Goal: Browse casually: Explore the website without a specific task or goal

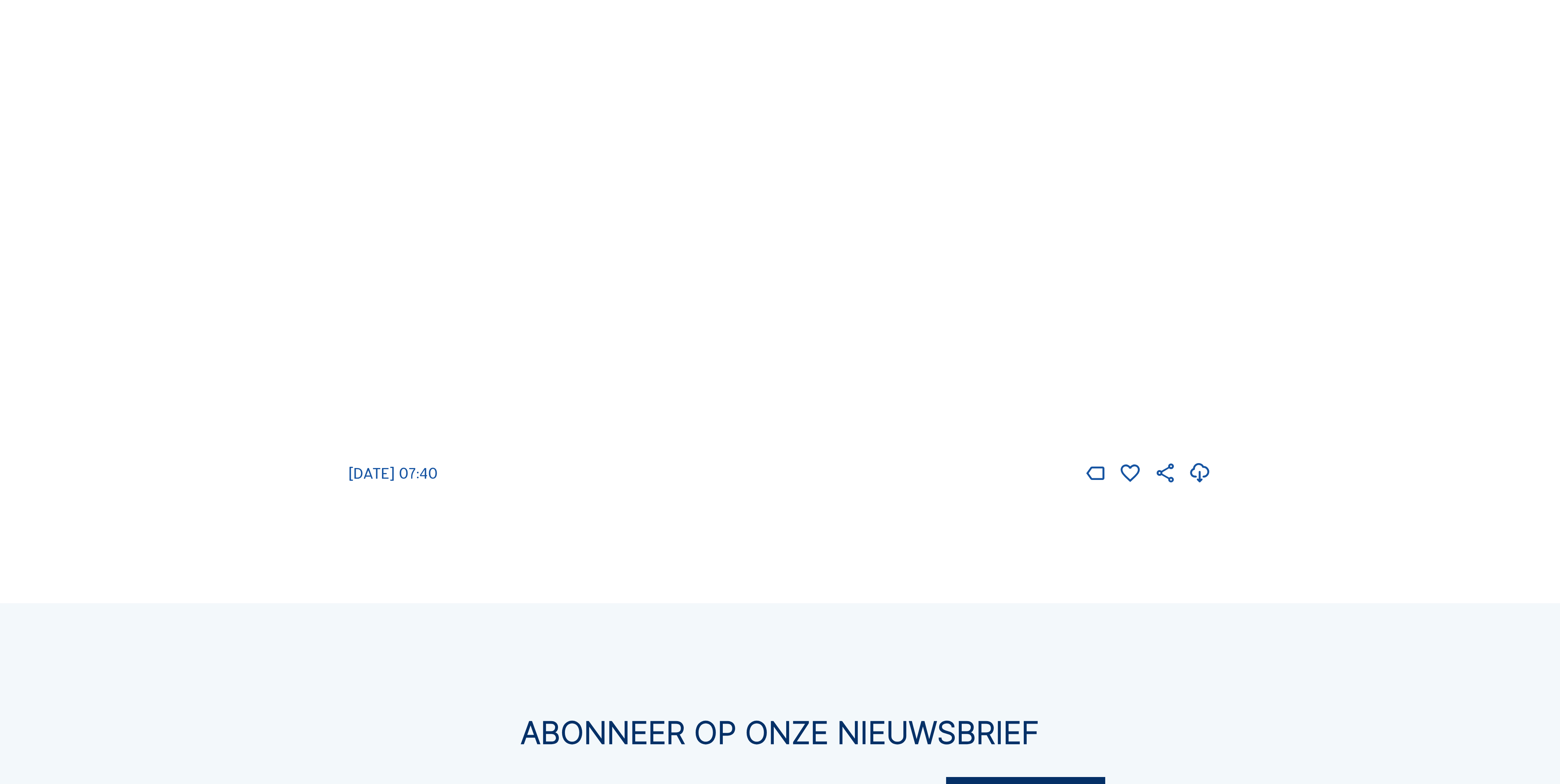
scroll to position [2967, 0]
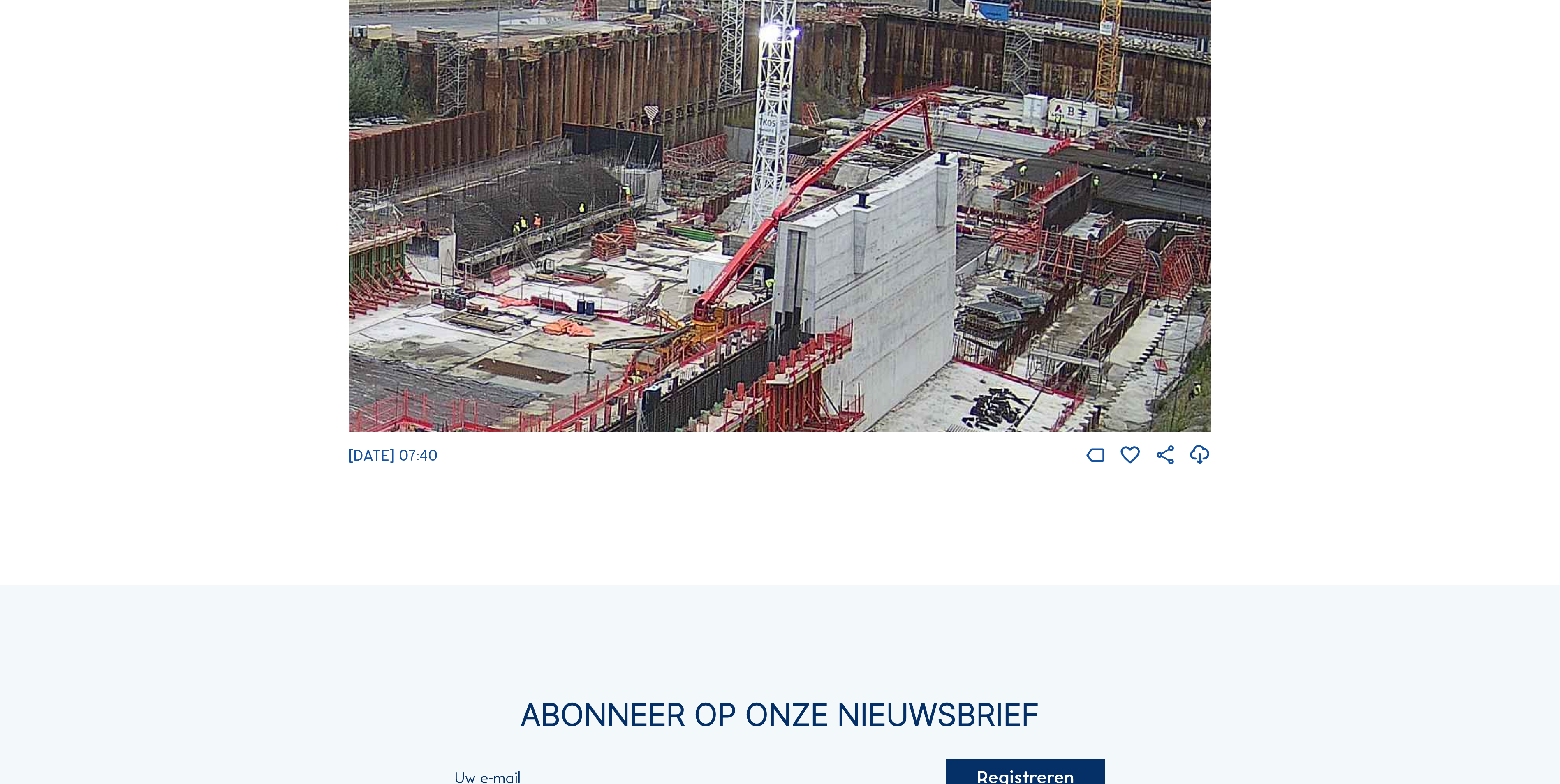
drag, startPoint x: 957, startPoint y: 86, endPoint x: 972, endPoint y: 214, distance: 128.9
click at [972, 214] on img at bounding box center [780, 190] width 863 height 485
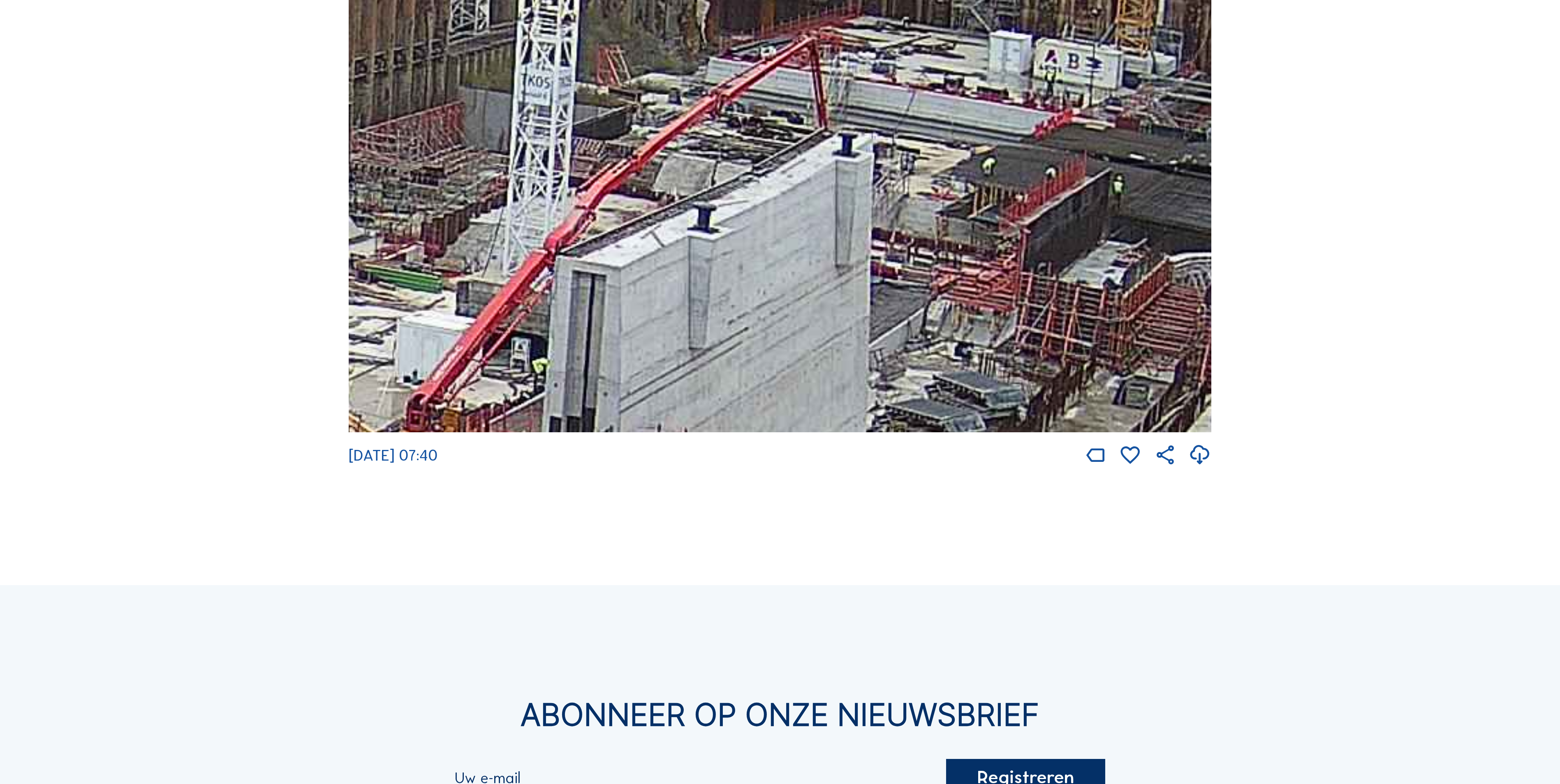
drag, startPoint x: 1083, startPoint y: 242, endPoint x: 965, endPoint y: 247, distance: 118.1
click at [965, 247] on img at bounding box center [780, 190] width 863 height 485
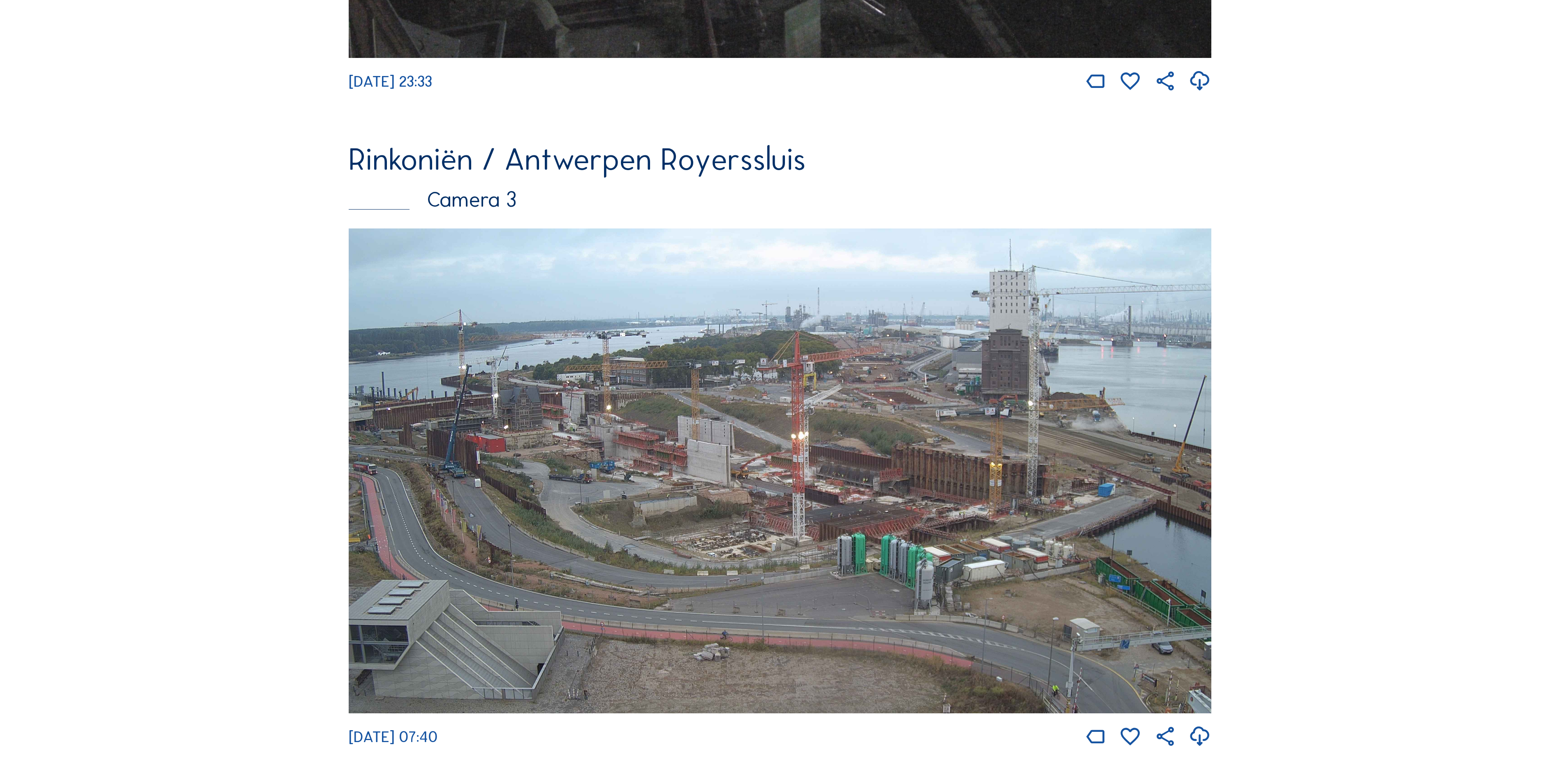
scroll to position [2019, 0]
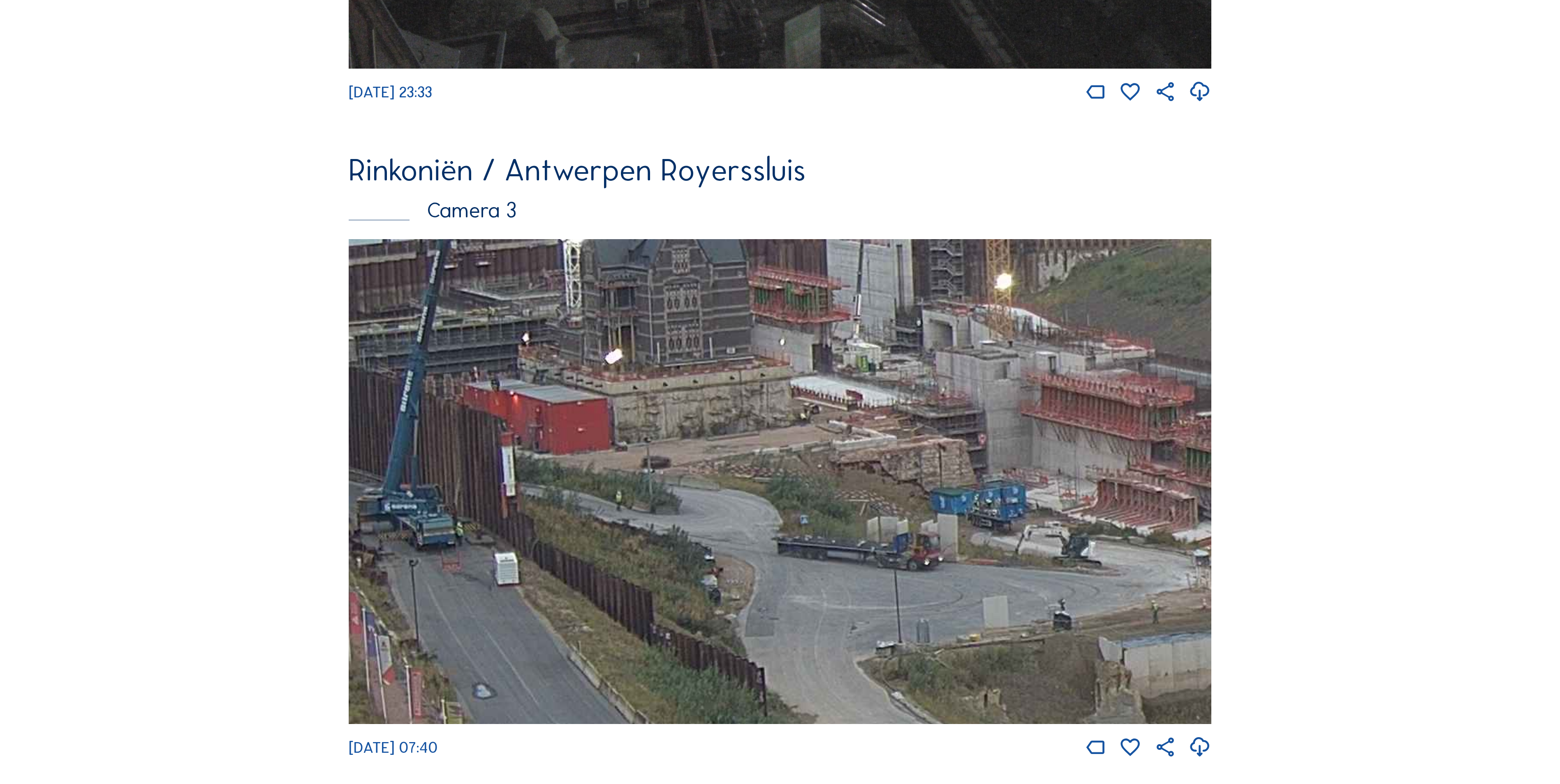
drag, startPoint x: 463, startPoint y: 484, endPoint x: 766, endPoint y: 477, distance: 303.1
click at [745, 478] on img at bounding box center [780, 481] width 863 height 485
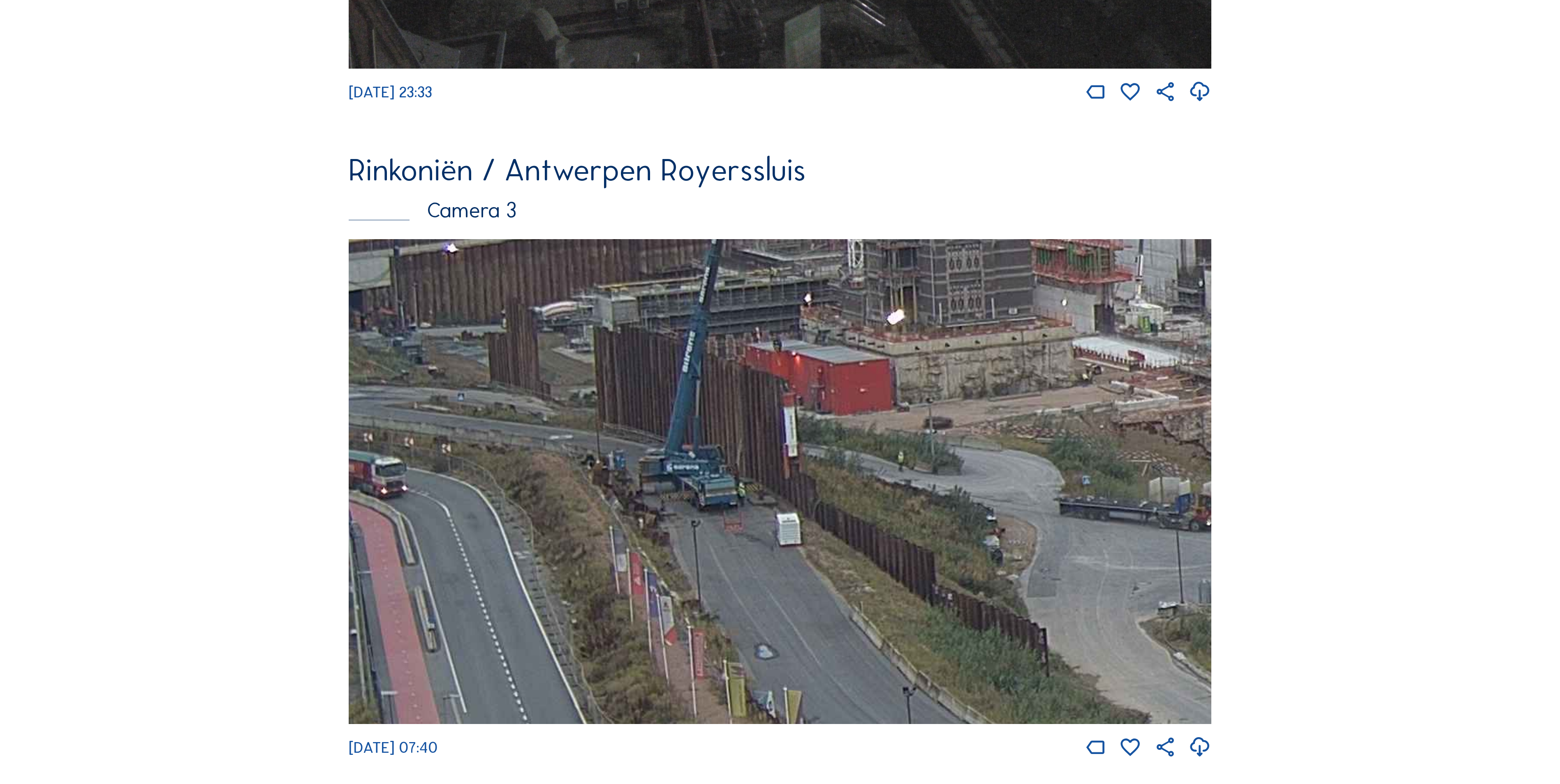
drag, startPoint x: 797, startPoint y: 475, endPoint x: 793, endPoint y: 432, distance: 43.2
click at [793, 432] on img at bounding box center [780, 481] width 863 height 485
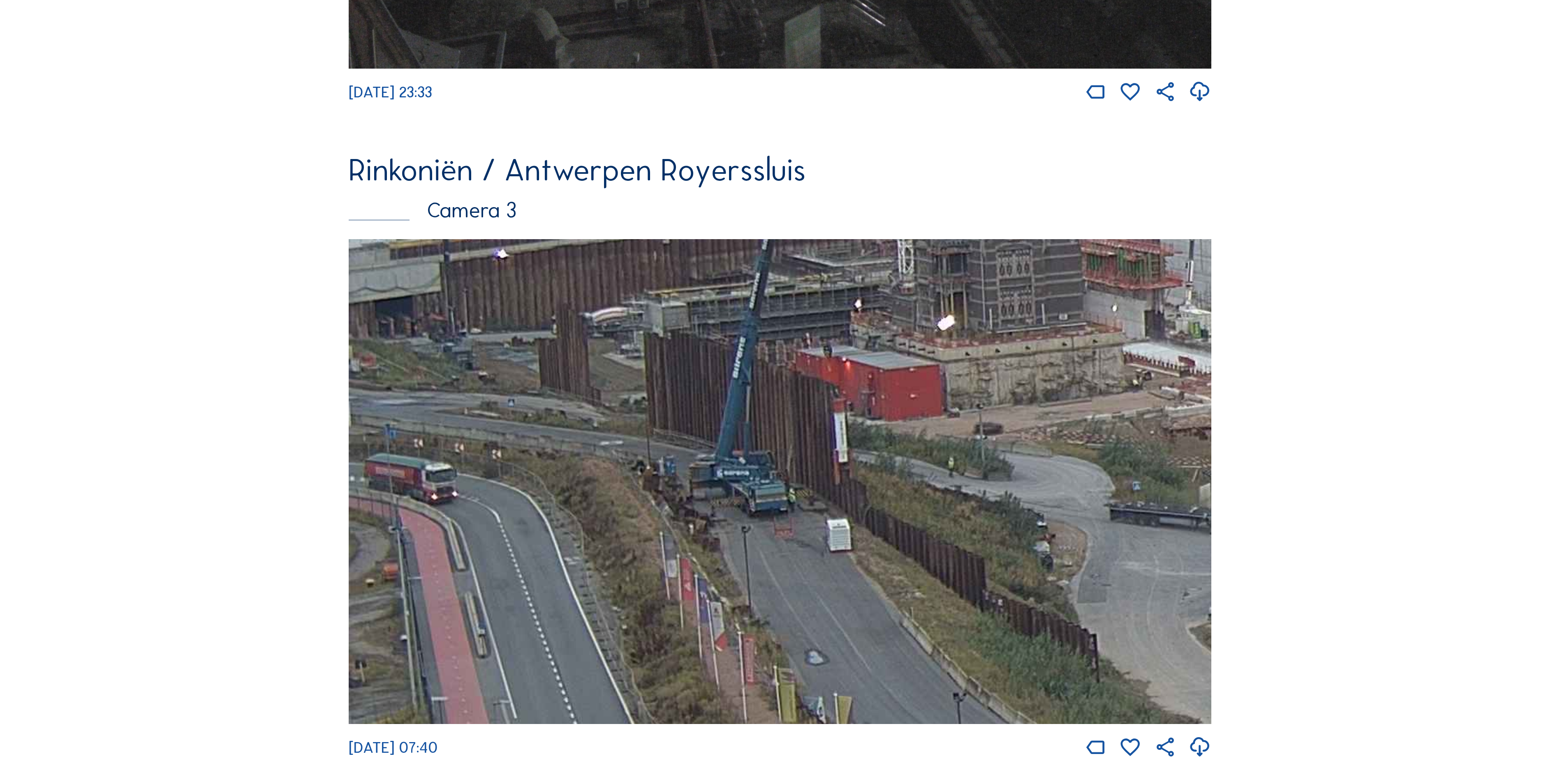
drag, startPoint x: 794, startPoint y: 459, endPoint x: 1023, endPoint y: 474, distance: 229.5
click at [1023, 474] on img at bounding box center [780, 481] width 863 height 485
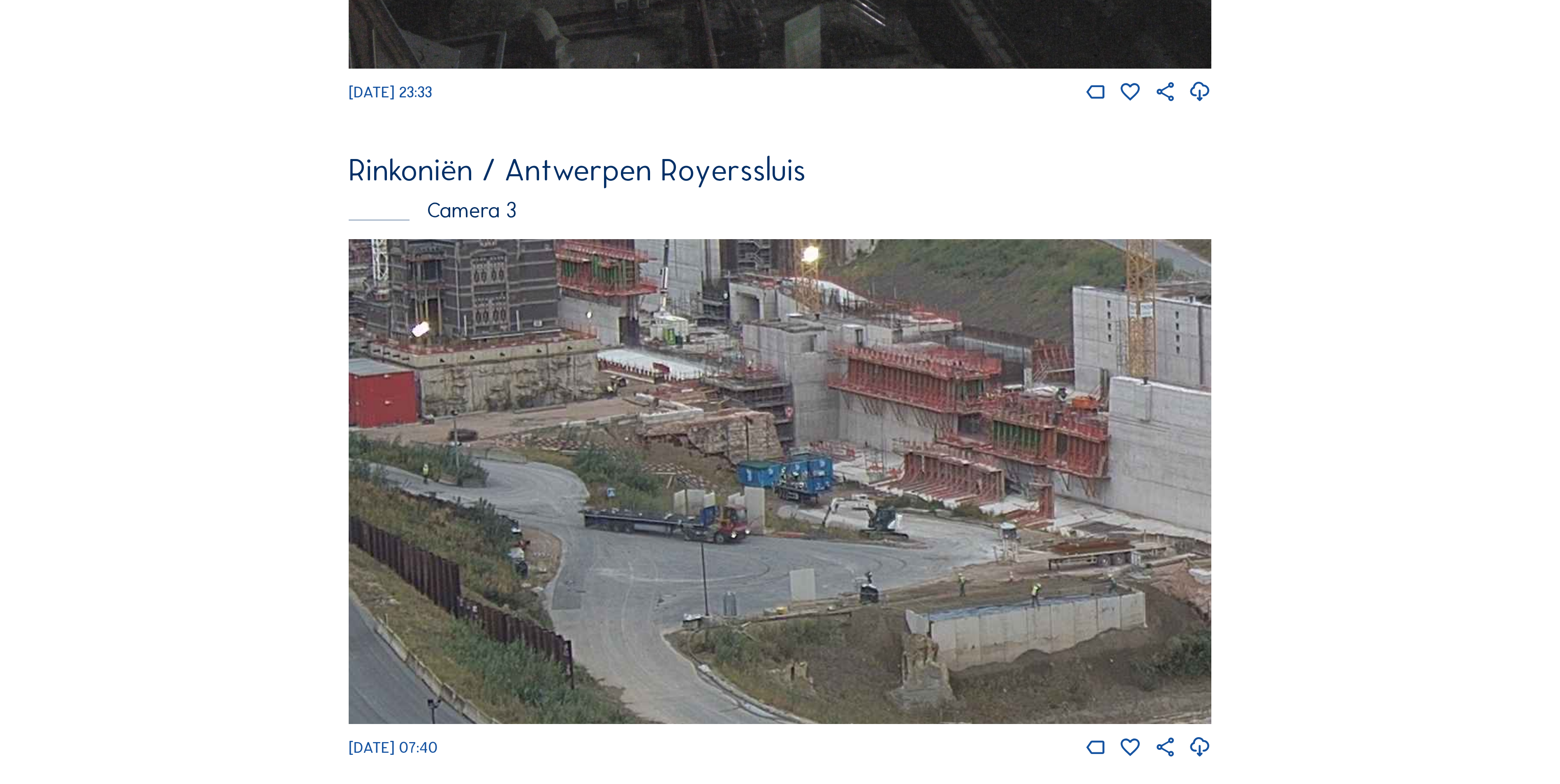
drag, startPoint x: 1032, startPoint y: 540, endPoint x: 544, endPoint y: 485, distance: 491.1
click at [544, 485] on img at bounding box center [780, 481] width 863 height 485
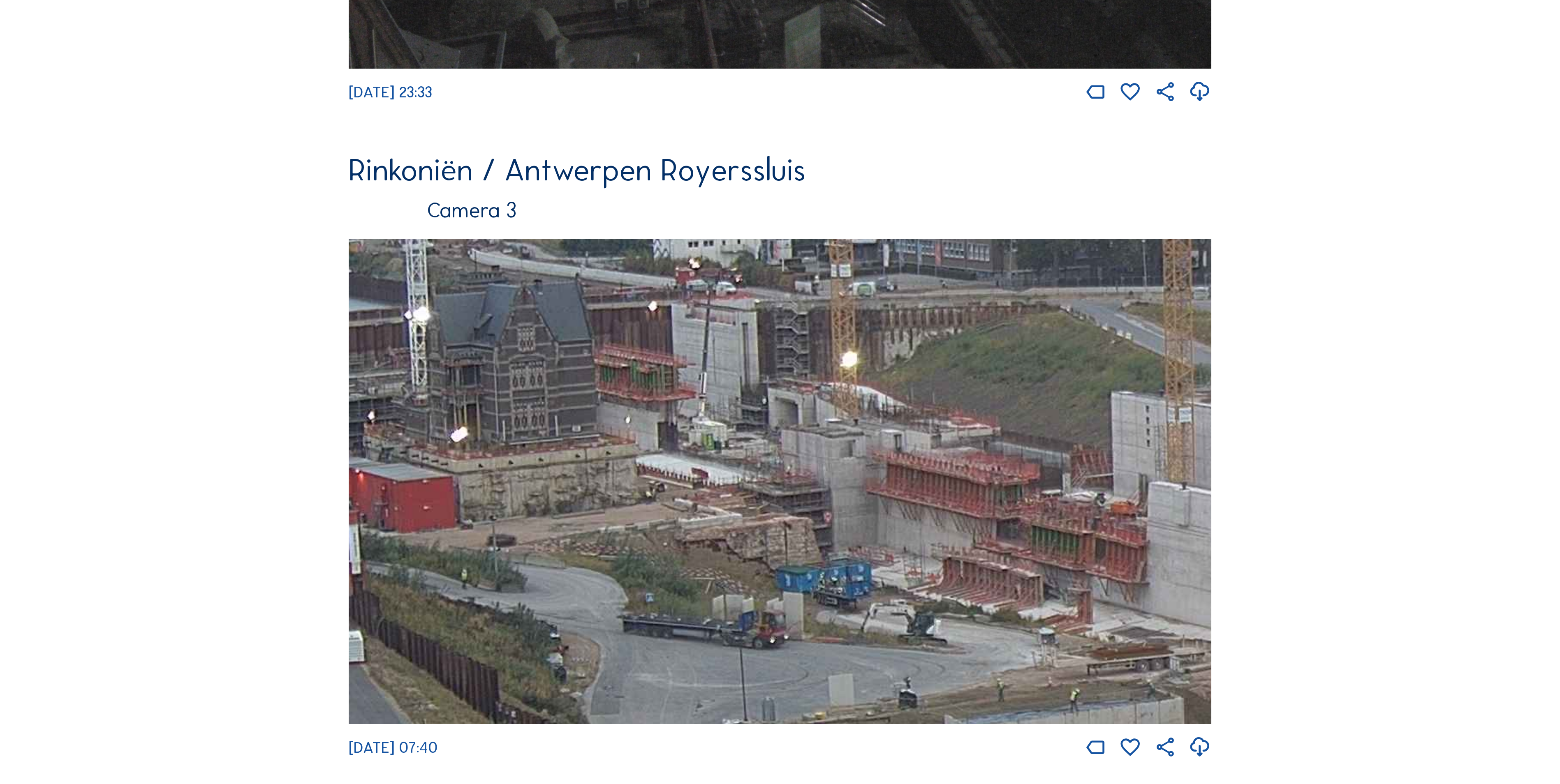
drag, startPoint x: 546, startPoint y: 490, endPoint x: 584, endPoint y: 593, distance: 109.8
click at [584, 593] on img at bounding box center [780, 481] width 863 height 485
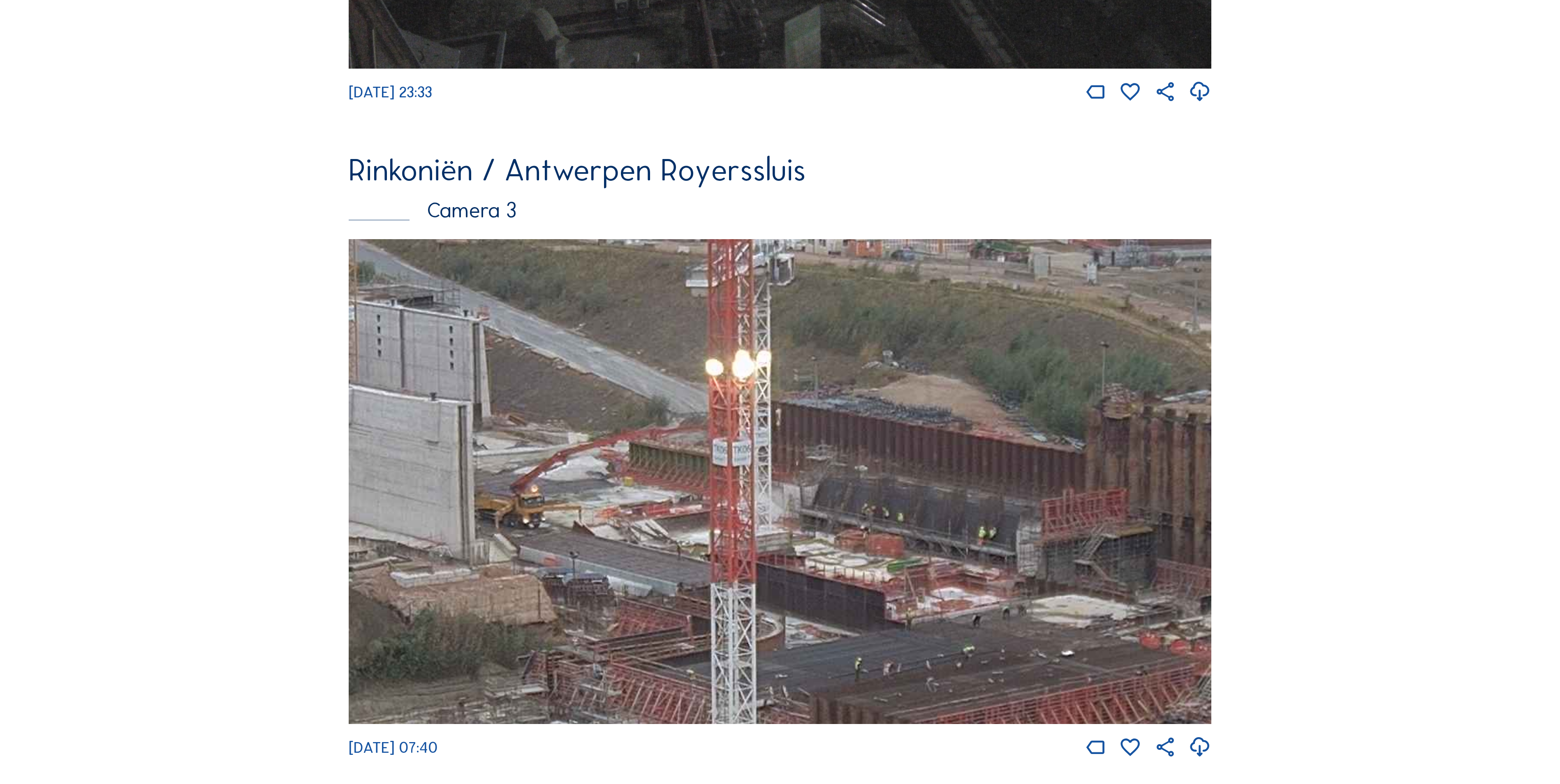
drag, startPoint x: 885, startPoint y: 554, endPoint x: 48, endPoint y: 452, distance: 843.2
click at [48, 452] on div "Camera's Timelapses Mijn C-Site Feed Fotoshow Kaart Zoeken Volledig scherm Rink…" at bounding box center [780, 67] width 1560 height 4173
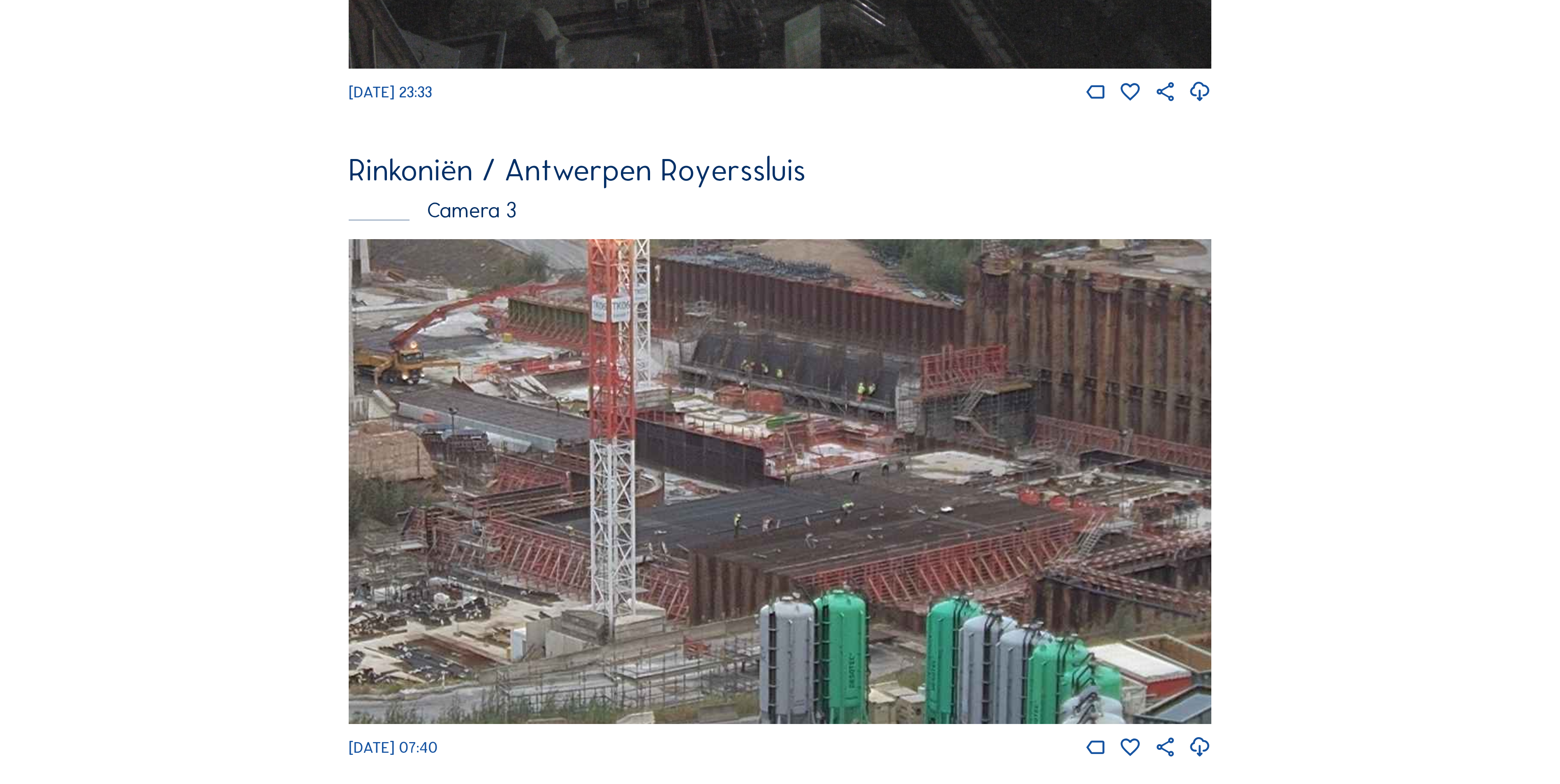
drag, startPoint x: 859, startPoint y: 618, endPoint x: 738, endPoint y: 474, distance: 188.1
click at [738, 474] on img at bounding box center [780, 481] width 863 height 485
click at [570, 366] on img at bounding box center [780, 481] width 863 height 485
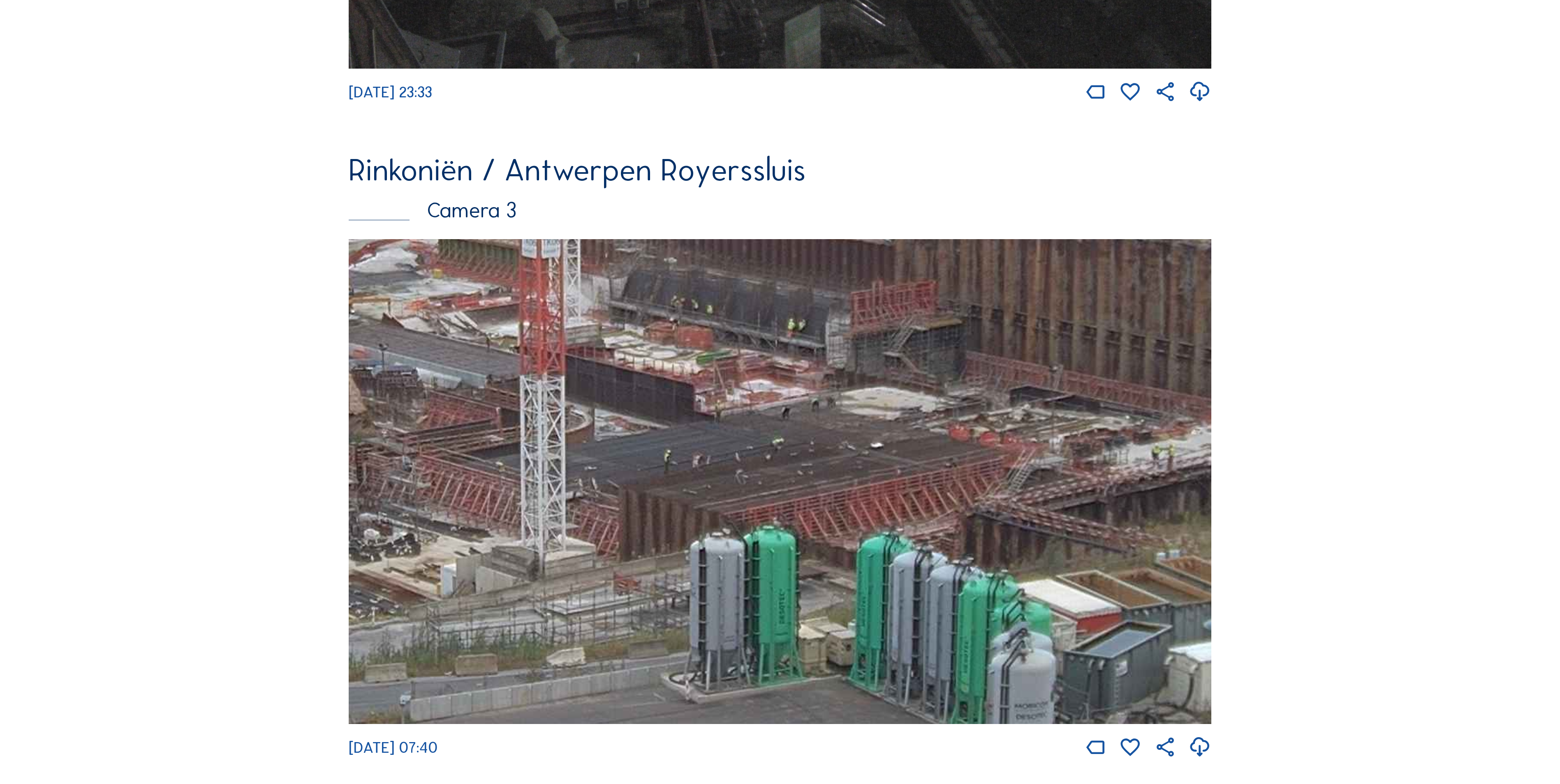
drag, startPoint x: 979, startPoint y: 463, endPoint x: 972, endPoint y: 446, distance: 18.4
click at [972, 446] on img at bounding box center [780, 481] width 863 height 485
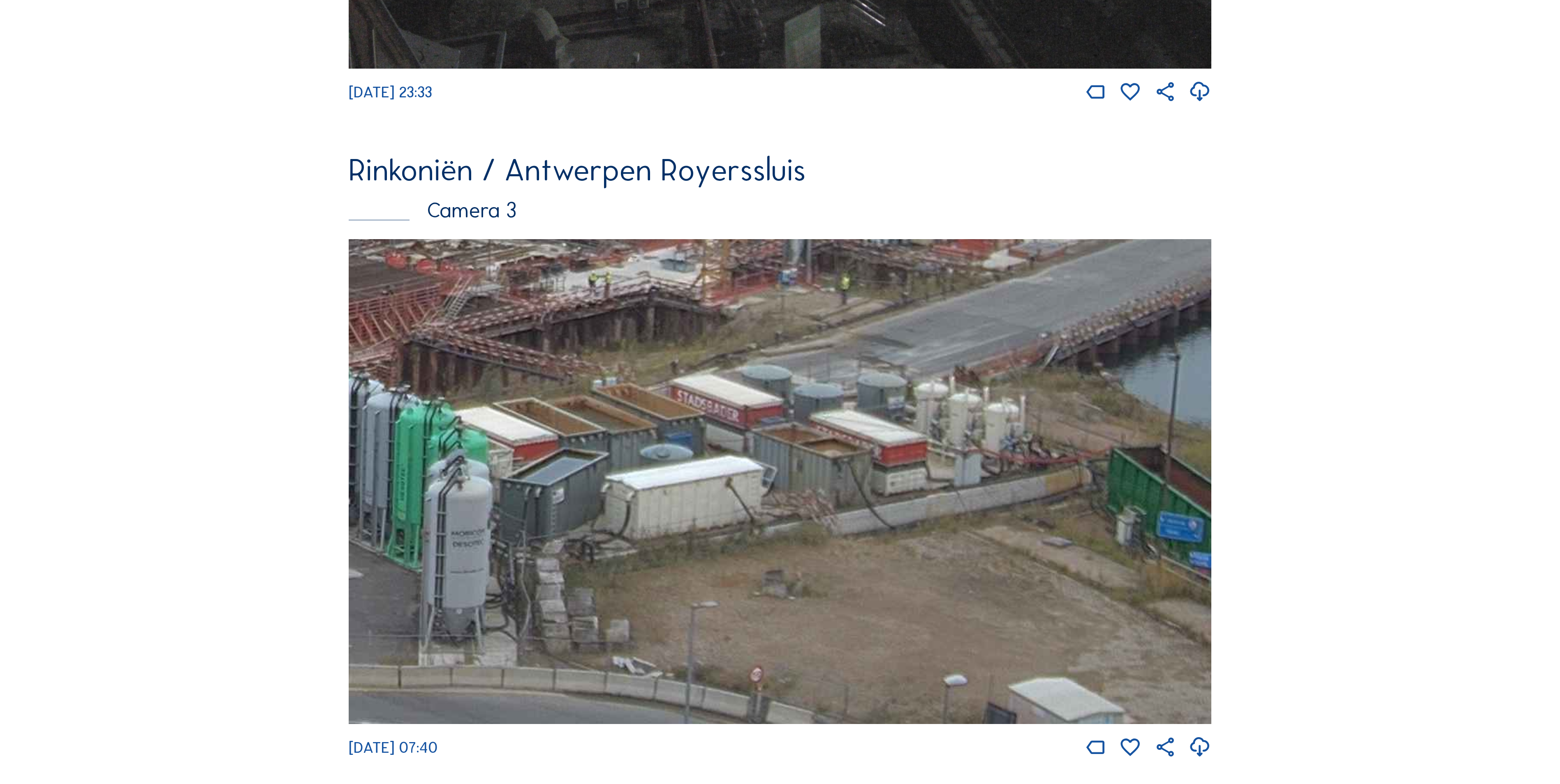
drag, startPoint x: 931, startPoint y: 370, endPoint x: 507, endPoint y: 264, distance: 437.0
click at [507, 264] on img at bounding box center [780, 481] width 863 height 485
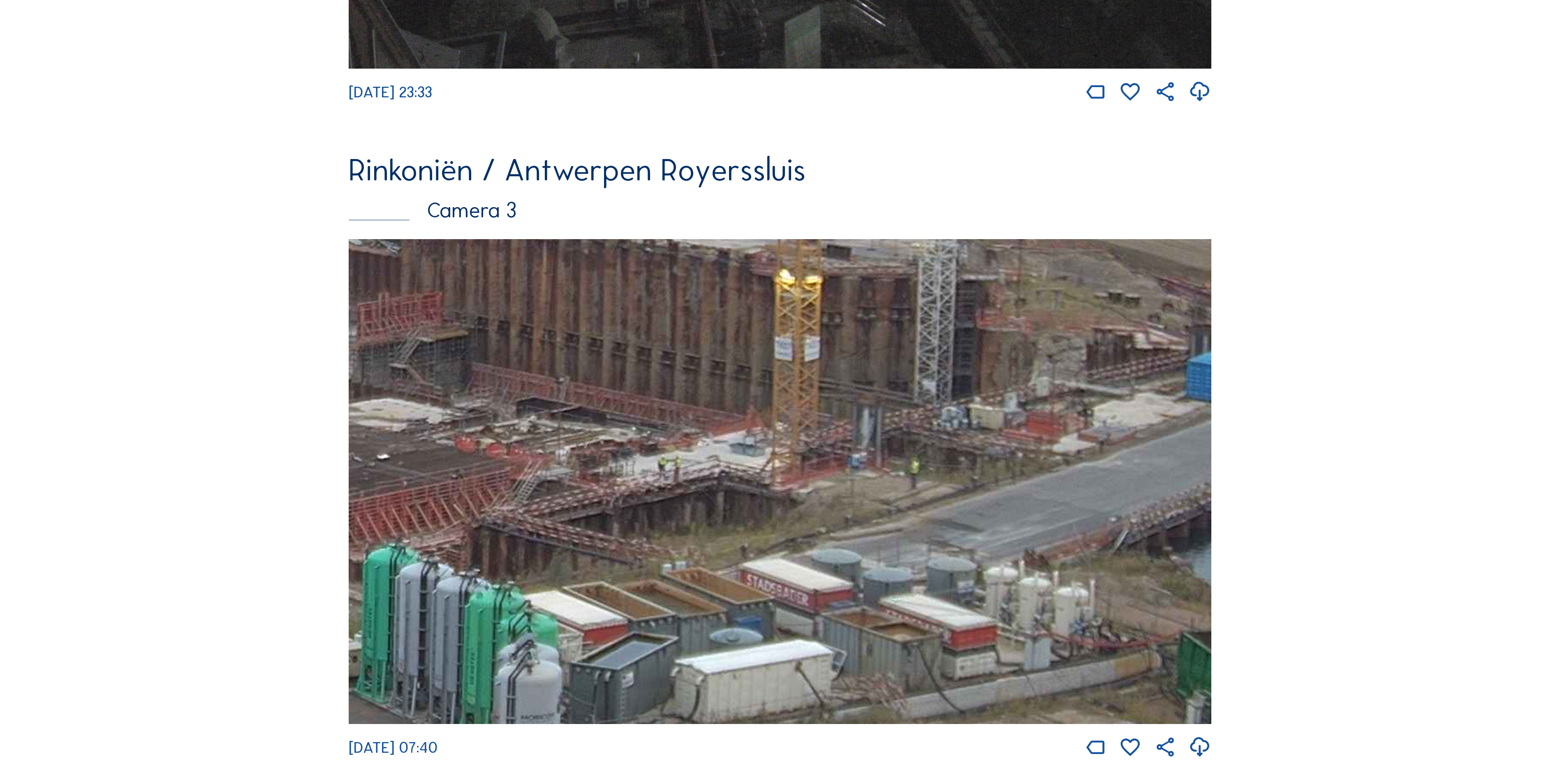
drag, startPoint x: 1078, startPoint y: 508, endPoint x: 597, endPoint y: 696, distance: 516.4
click at [597, 696] on img at bounding box center [780, 481] width 863 height 485
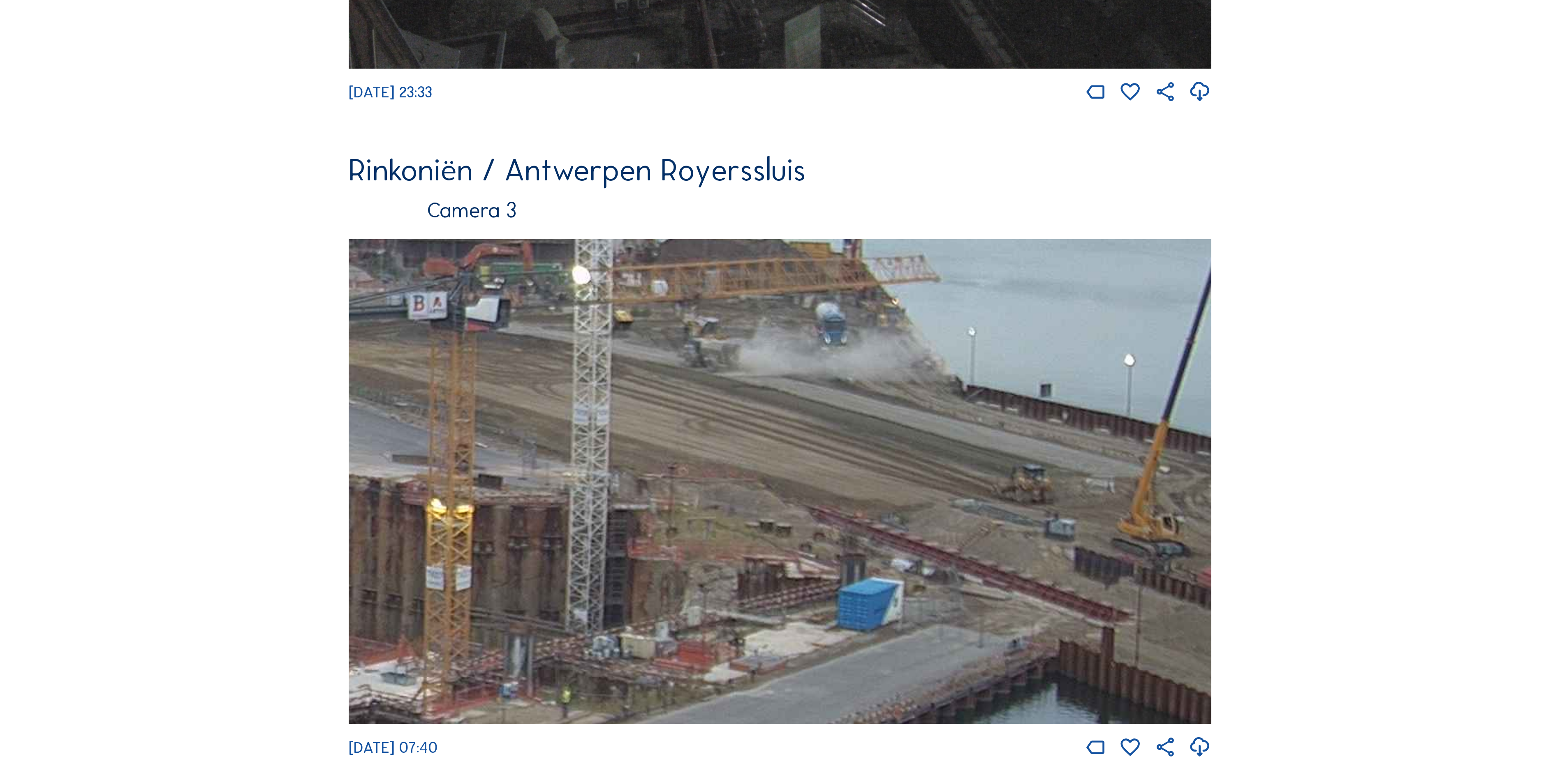
drag, startPoint x: 640, startPoint y: 602, endPoint x: 72, endPoint y: 827, distance: 610.9
click at [72, 761] on html "Camera's Timelapses Mijn C-Site Feed Fotoshow Kaart Zoeken Volledig scherm Rink…" at bounding box center [780, 67] width 1560 height 4173
drag, startPoint x: 249, startPoint y: 504, endPoint x: 507, endPoint y: 535, distance: 259.9
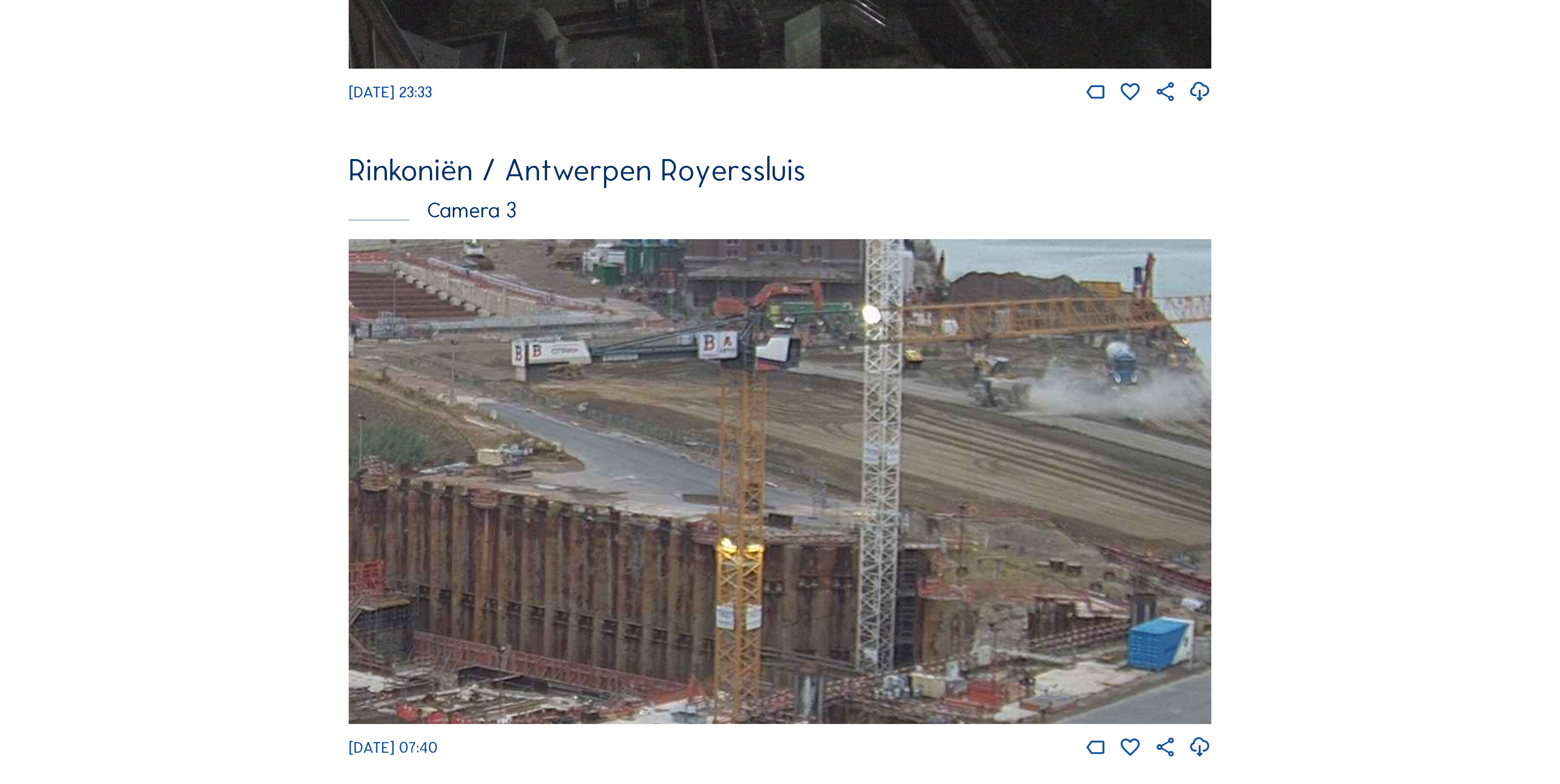
drag, startPoint x: 876, startPoint y: 572, endPoint x: 961, endPoint y: 583, distance: 85.7
click at [961, 583] on img at bounding box center [780, 481] width 863 height 485
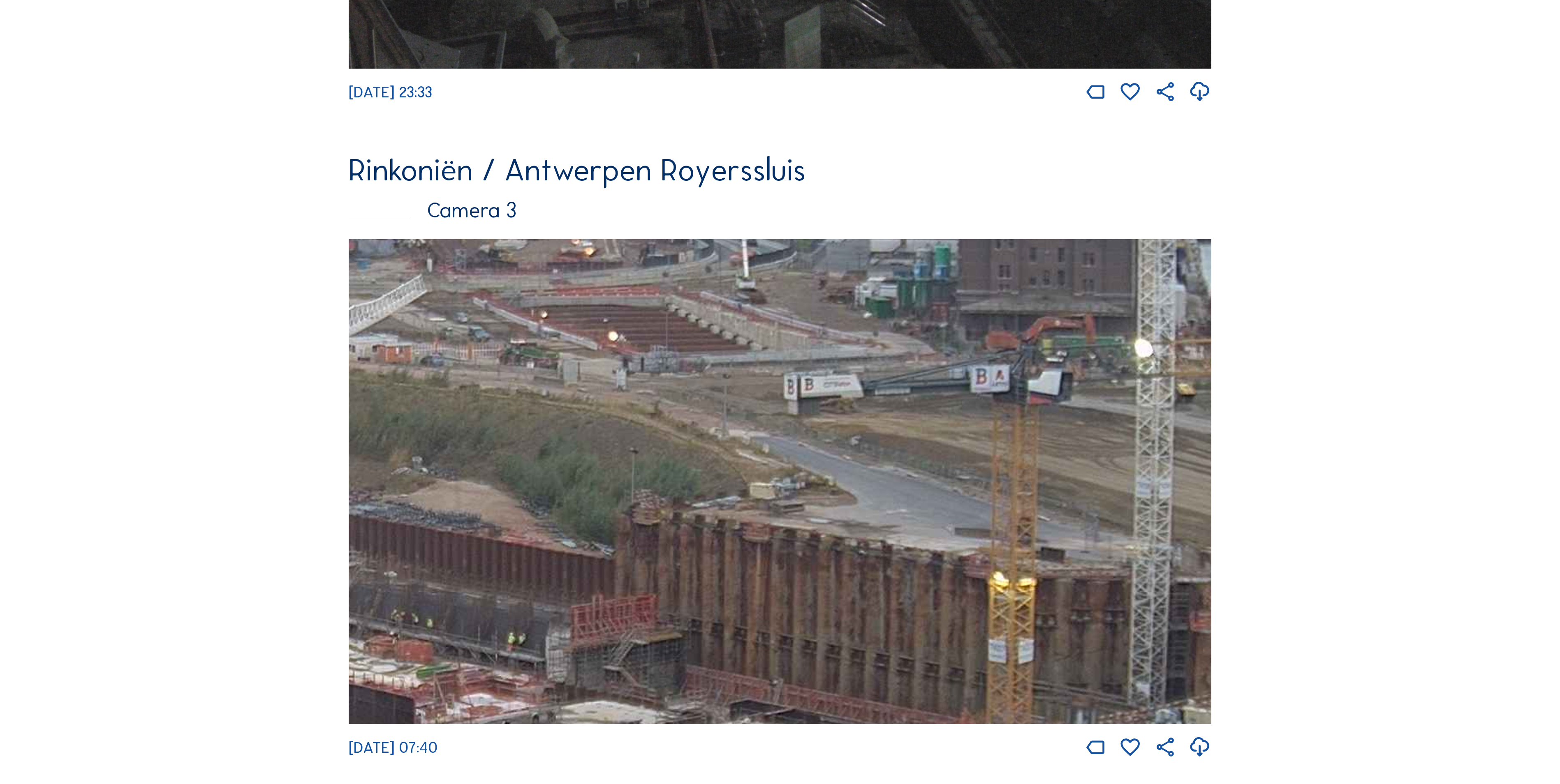
drag, startPoint x: 895, startPoint y: 595, endPoint x: 1024, endPoint y: 611, distance: 130.0
click at [1024, 611] on img at bounding box center [780, 481] width 863 height 485
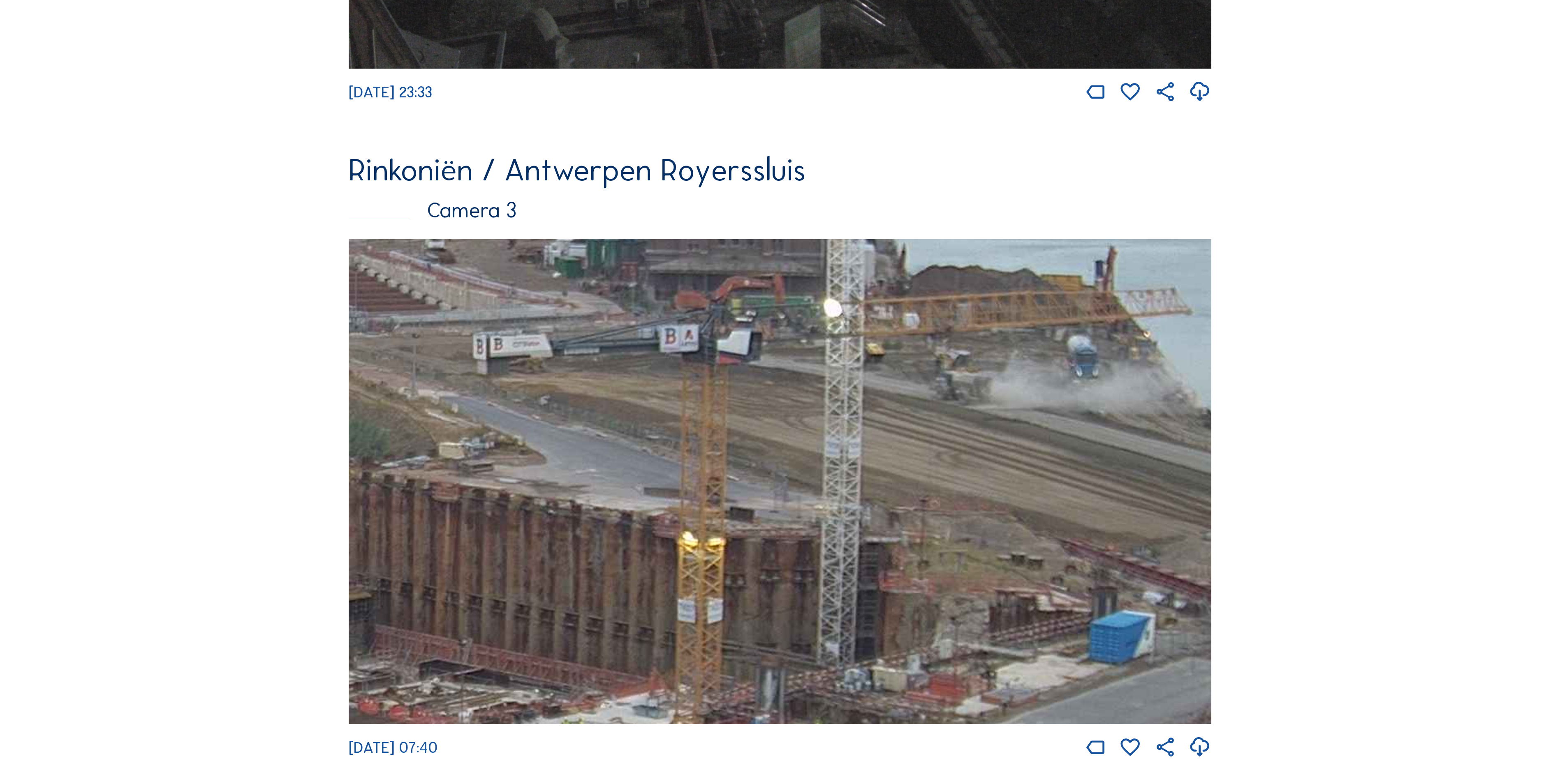
drag, startPoint x: 1024, startPoint y: 611, endPoint x: 702, endPoint y: 568, distance: 324.9
click at [702, 568] on img at bounding box center [780, 481] width 863 height 485
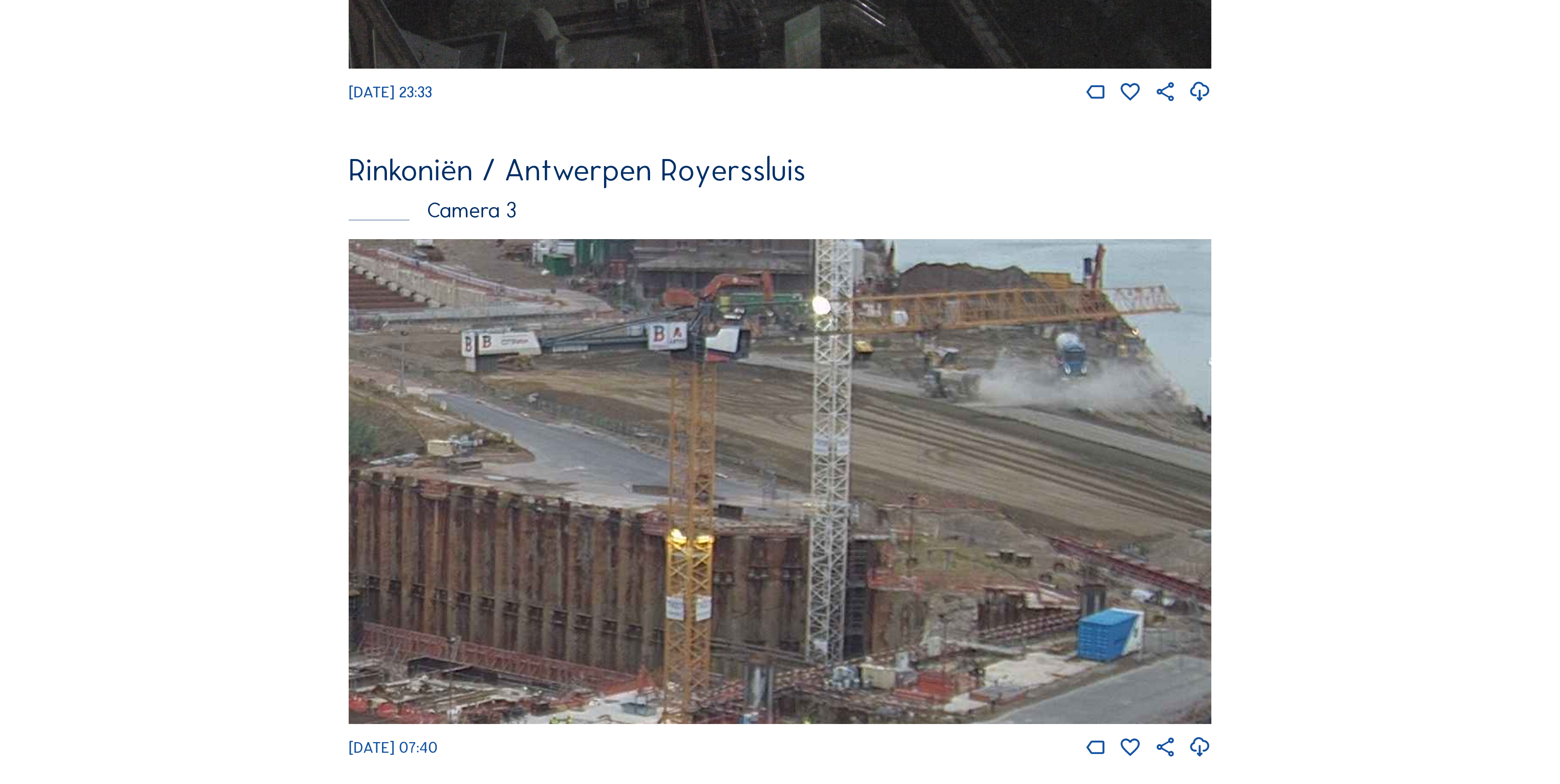
drag, startPoint x: 702, startPoint y: 568, endPoint x: 415, endPoint y: 530, distance: 289.5
click at [430, 534] on img at bounding box center [780, 481] width 863 height 485
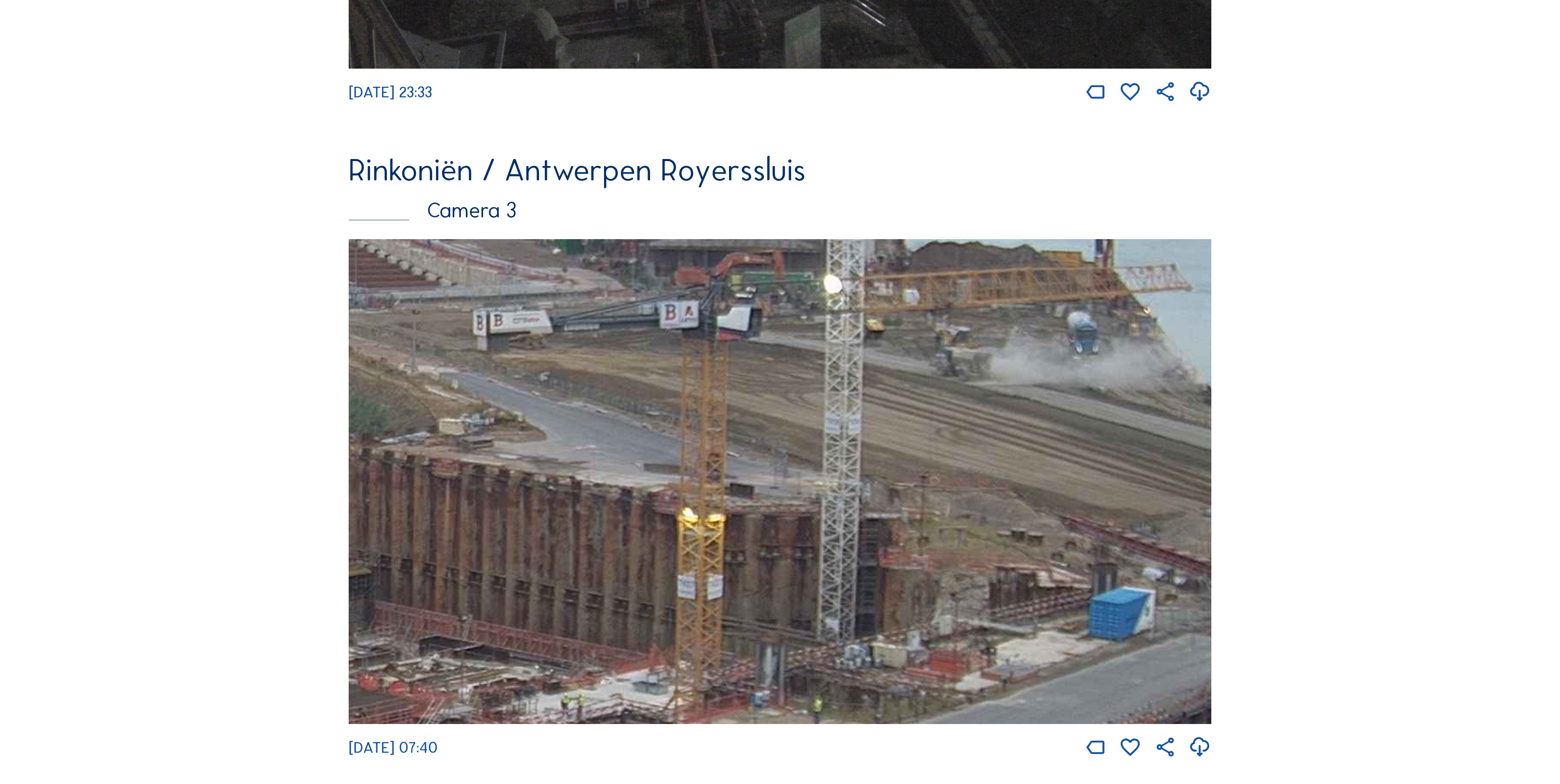
drag, startPoint x: 423, startPoint y: 517, endPoint x: 1227, endPoint y: 561, distance: 805.2
click at [1196, 560] on img at bounding box center [780, 481] width 863 height 485
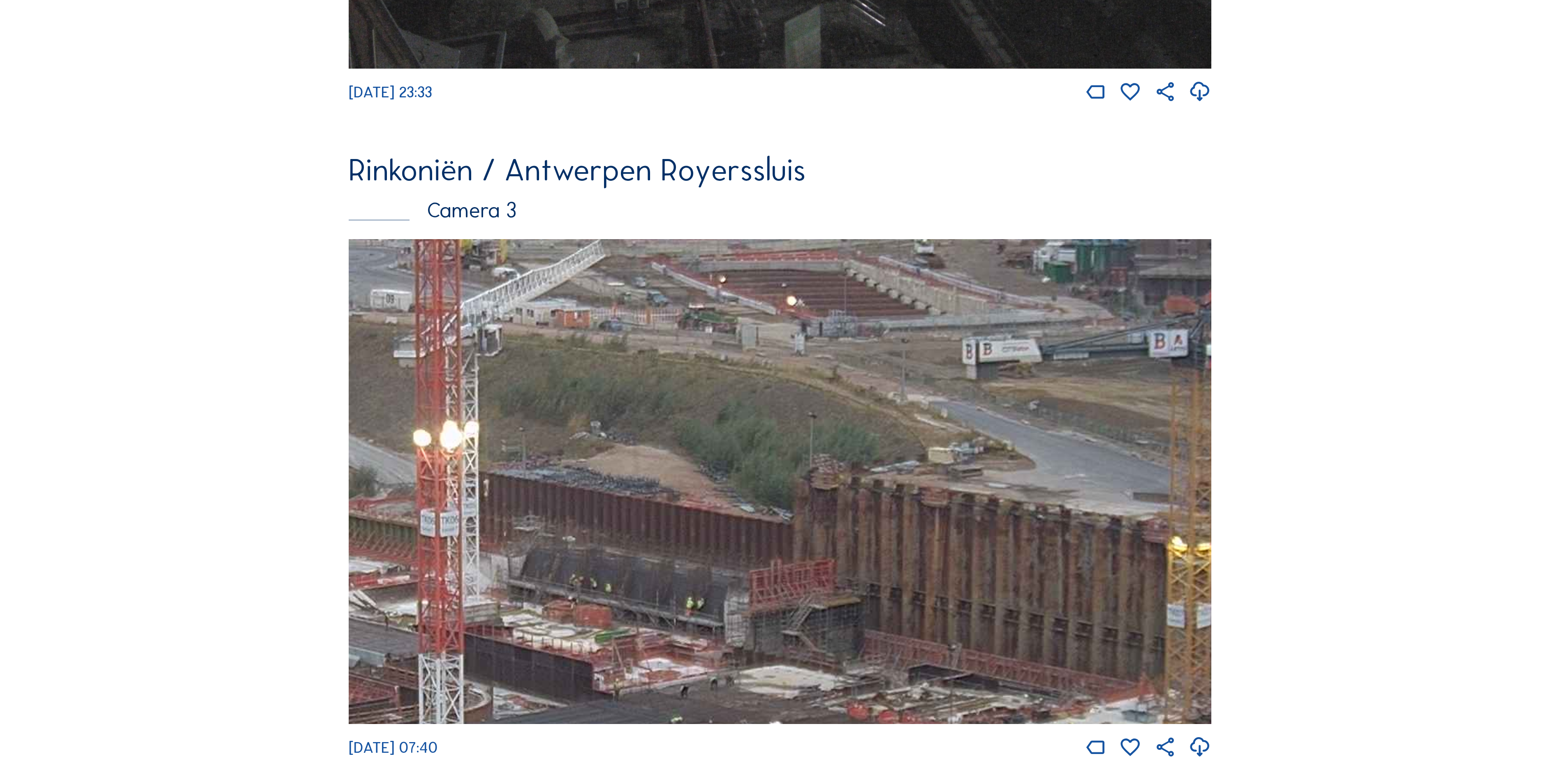
drag, startPoint x: 826, startPoint y: 594, endPoint x: 1030, endPoint y: 540, distance: 211.0
click at [994, 543] on img at bounding box center [780, 481] width 863 height 485
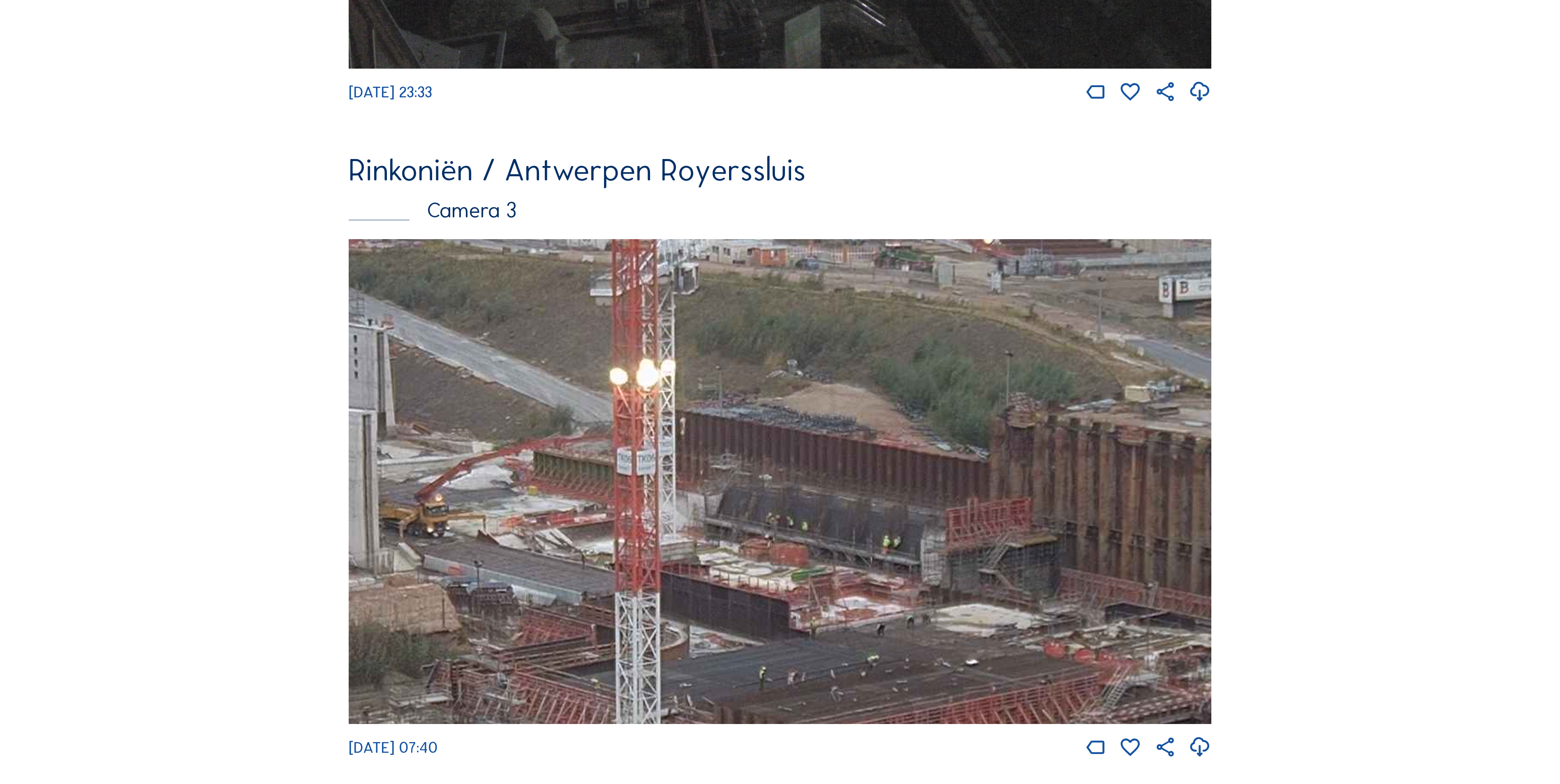
drag, startPoint x: 820, startPoint y: 600, endPoint x: 1202, endPoint y: 629, distance: 383.1
click at [1148, 604] on img at bounding box center [780, 481] width 863 height 485
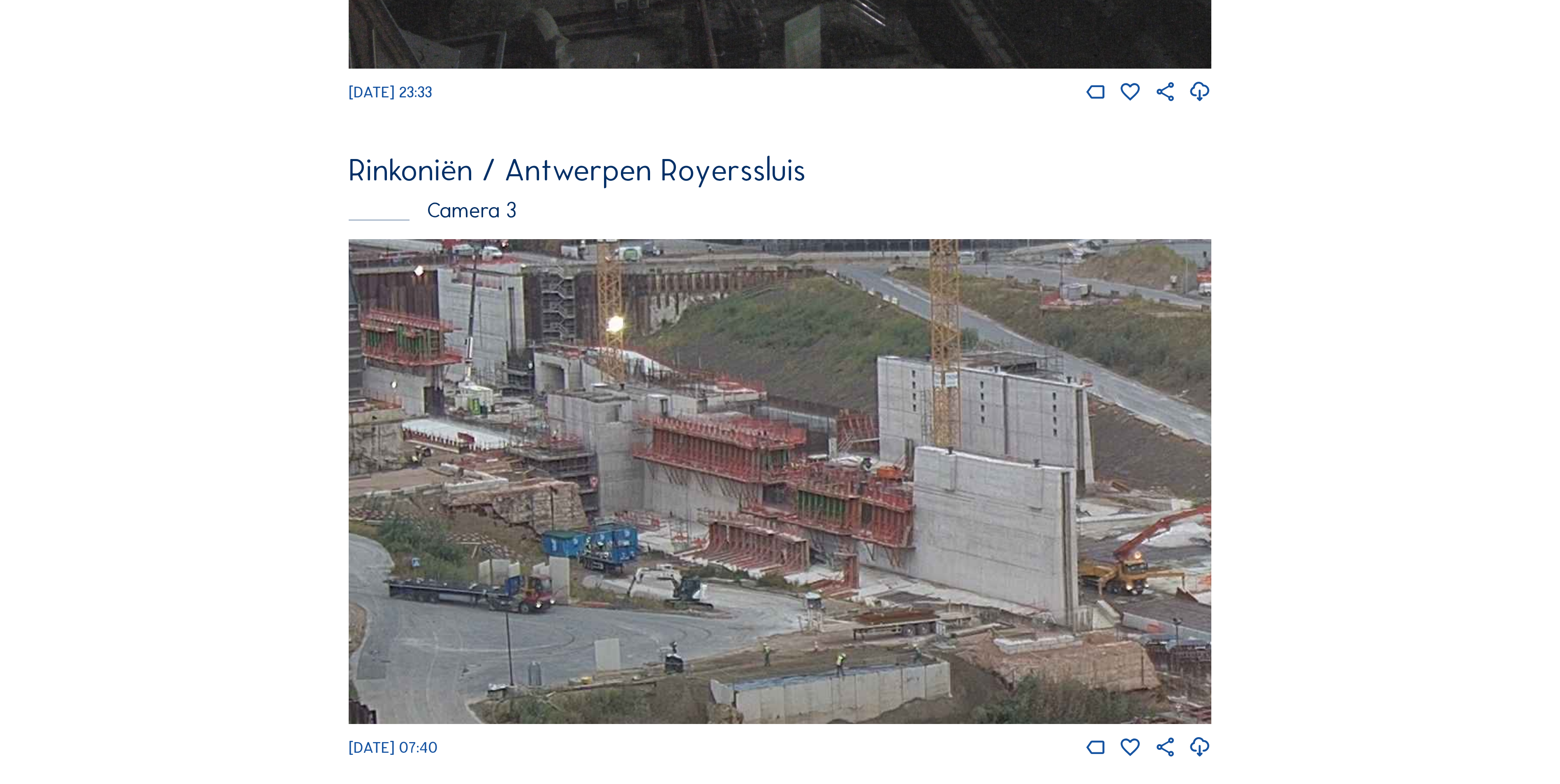
drag, startPoint x: 827, startPoint y: 582, endPoint x: 1198, endPoint y: 636, distance: 374.9
click at [1198, 636] on img at bounding box center [780, 481] width 863 height 485
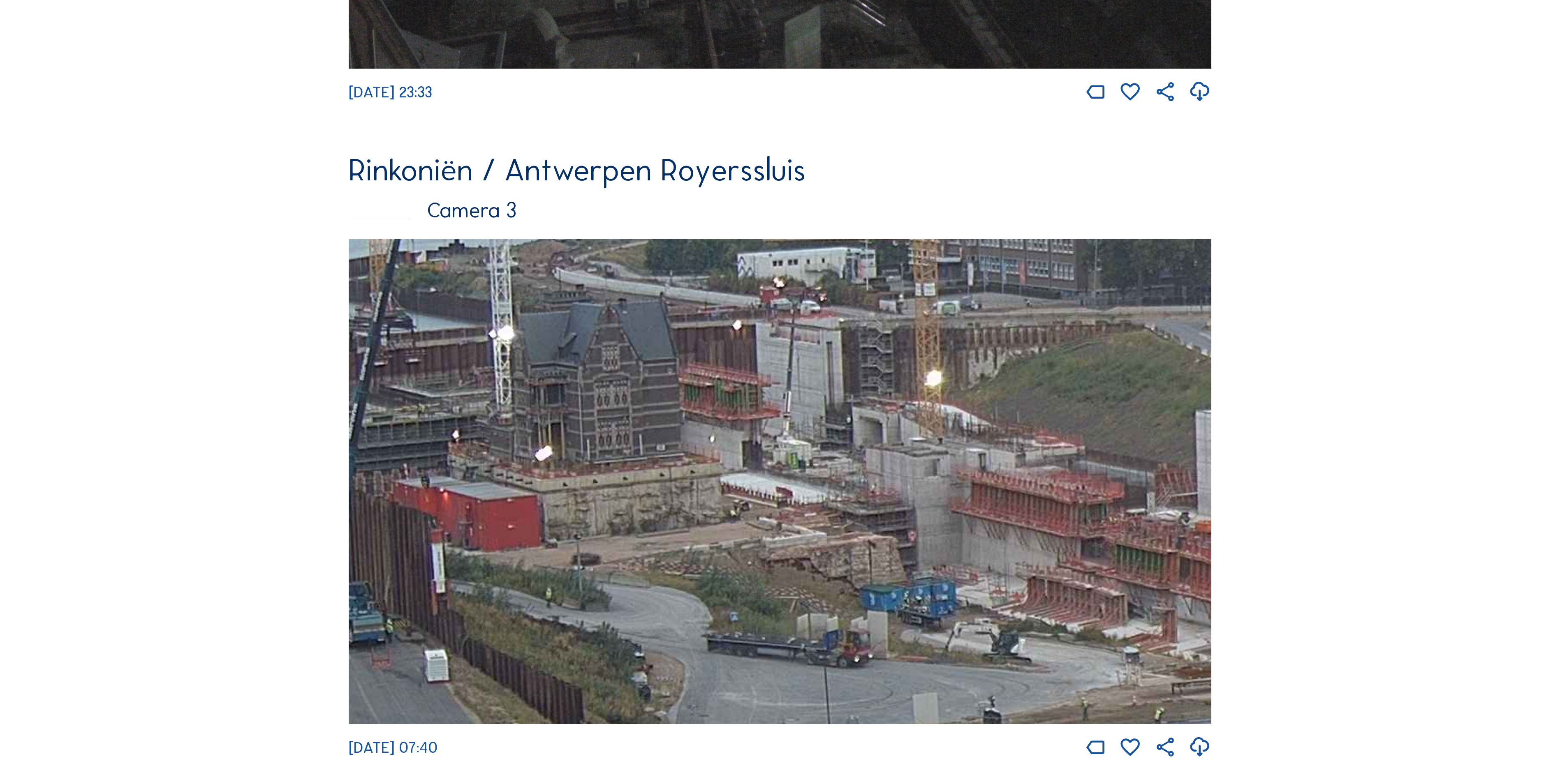
drag, startPoint x: 777, startPoint y: 495, endPoint x: 830, endPoint y: 506, distance: 54.1
click at [830, 506] on img at bounding box center [780, 481] width 863 height 485
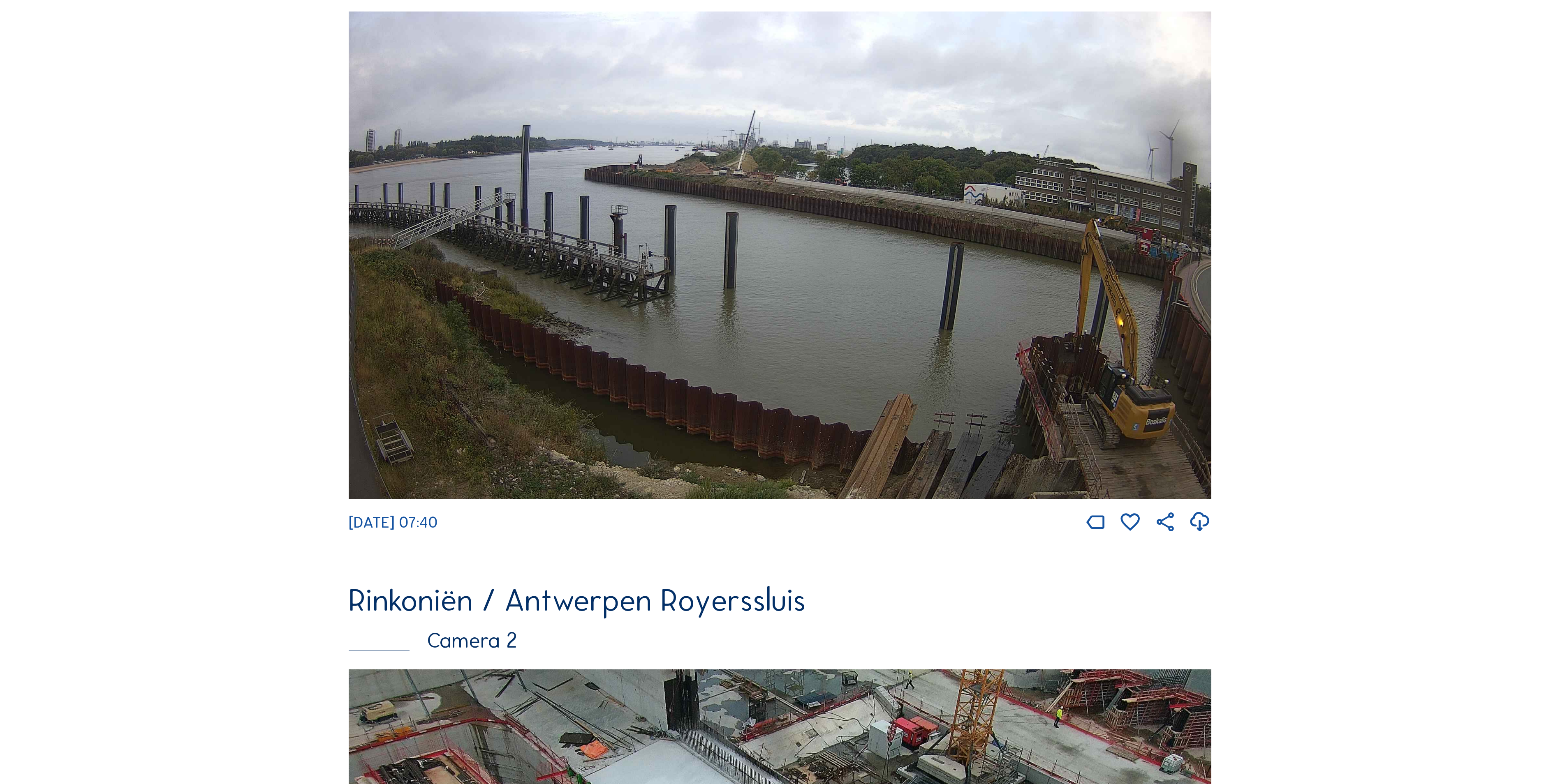
scroll to position [210, 0]
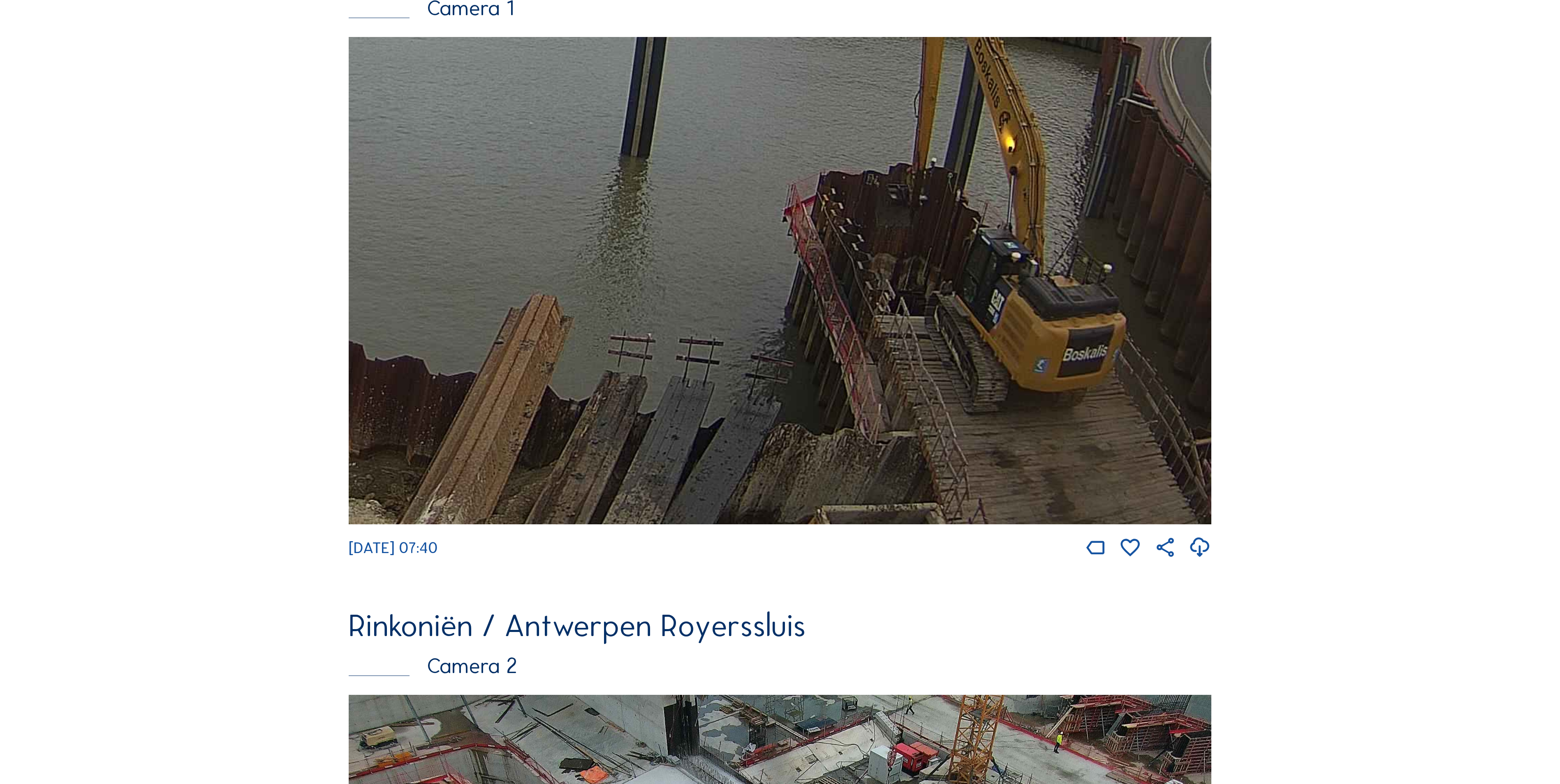
drag, startPoint x: 962, startPoint y: 327, endPoint x: 382, endPoint y: 196, distance: 594.6
click at [382, 196] on img at bounding box center [780, 281] width 863 height 487
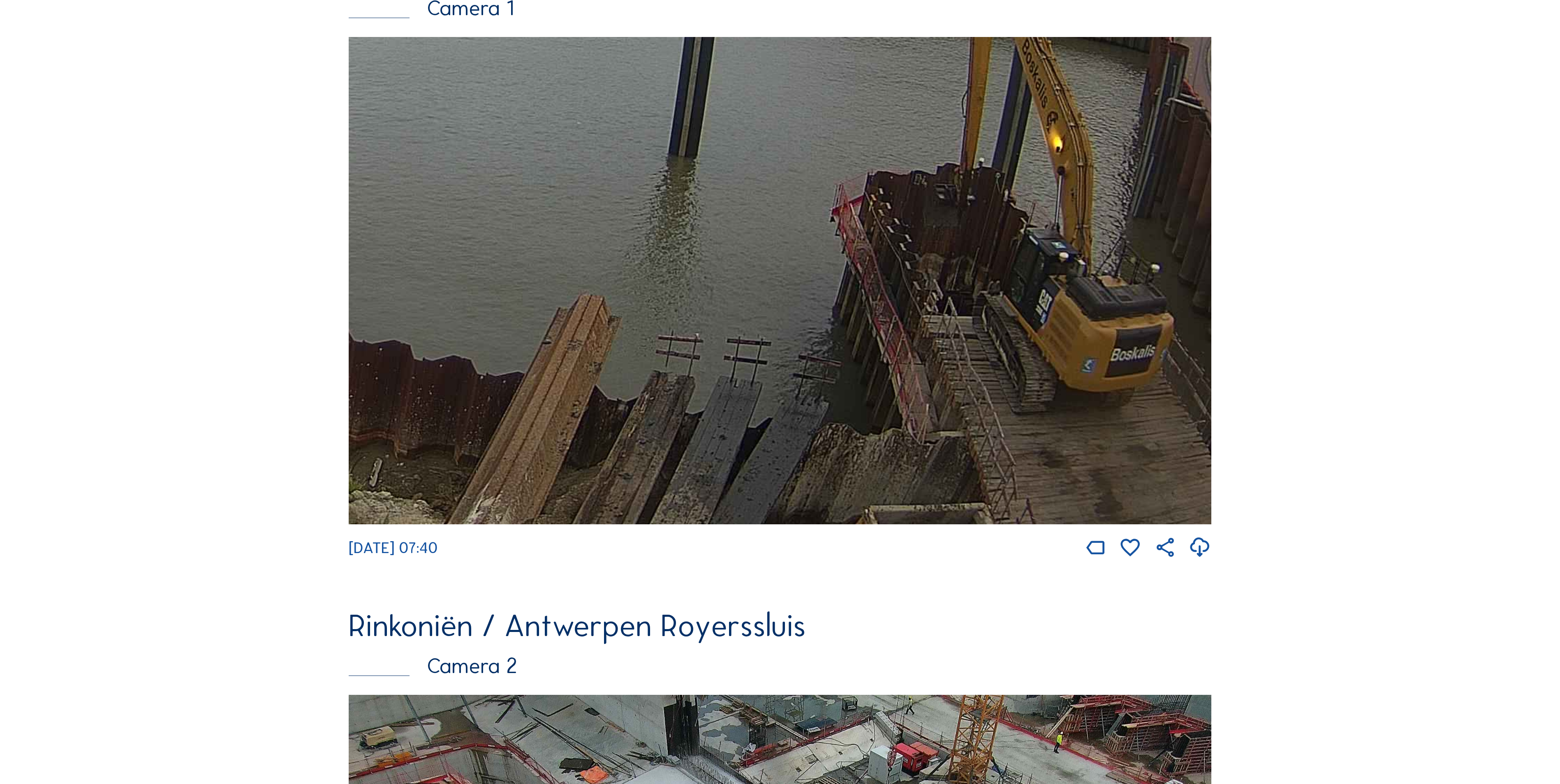
drag, startPoint x: 663, startPoint y: 389, endPoint x: 726, endPoint y: 262, distance: 141.8
click at [726, 262] on img at bounding box center [780, 281] width 863 height 487
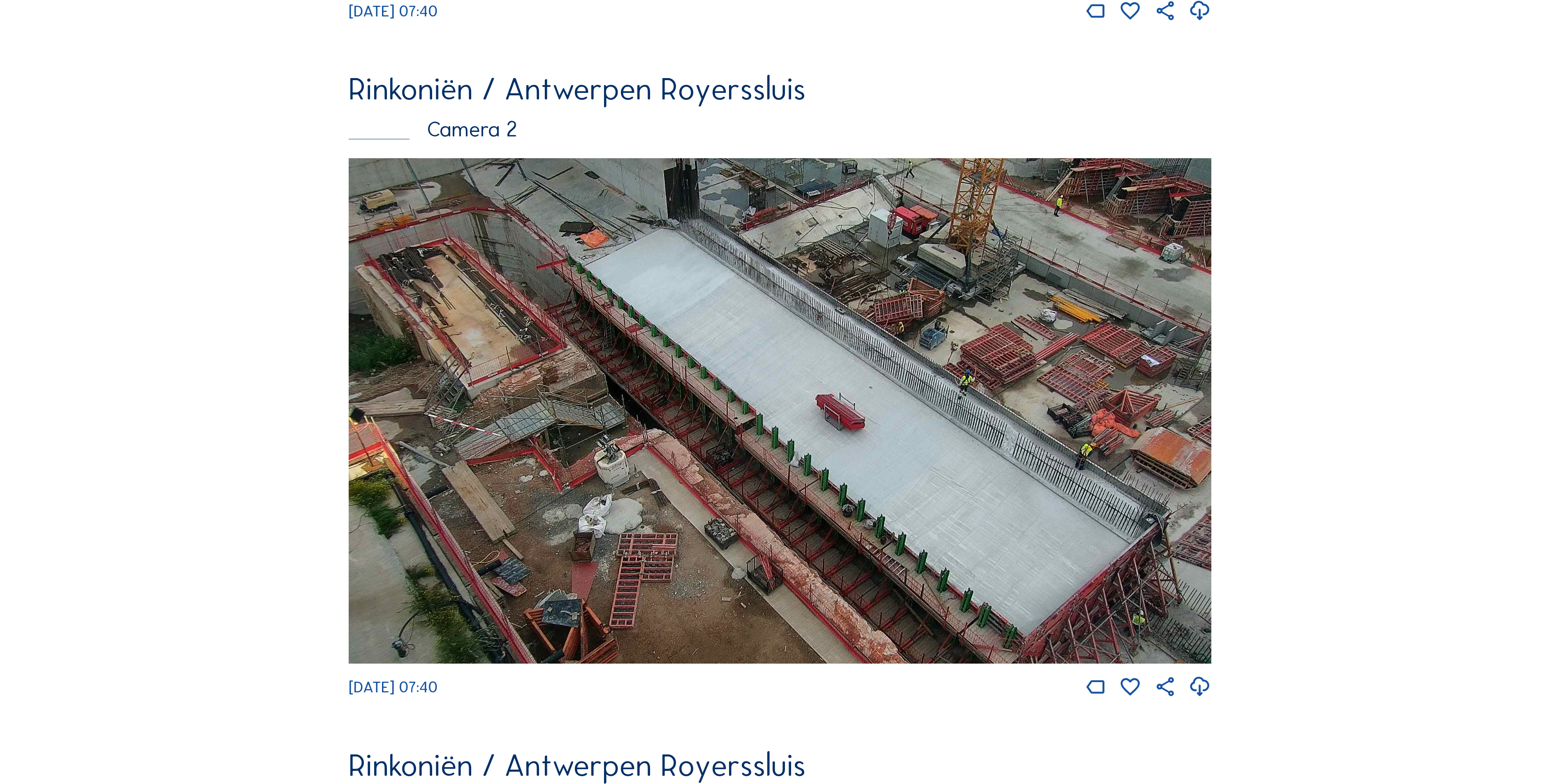
scroll to position [740, 0]
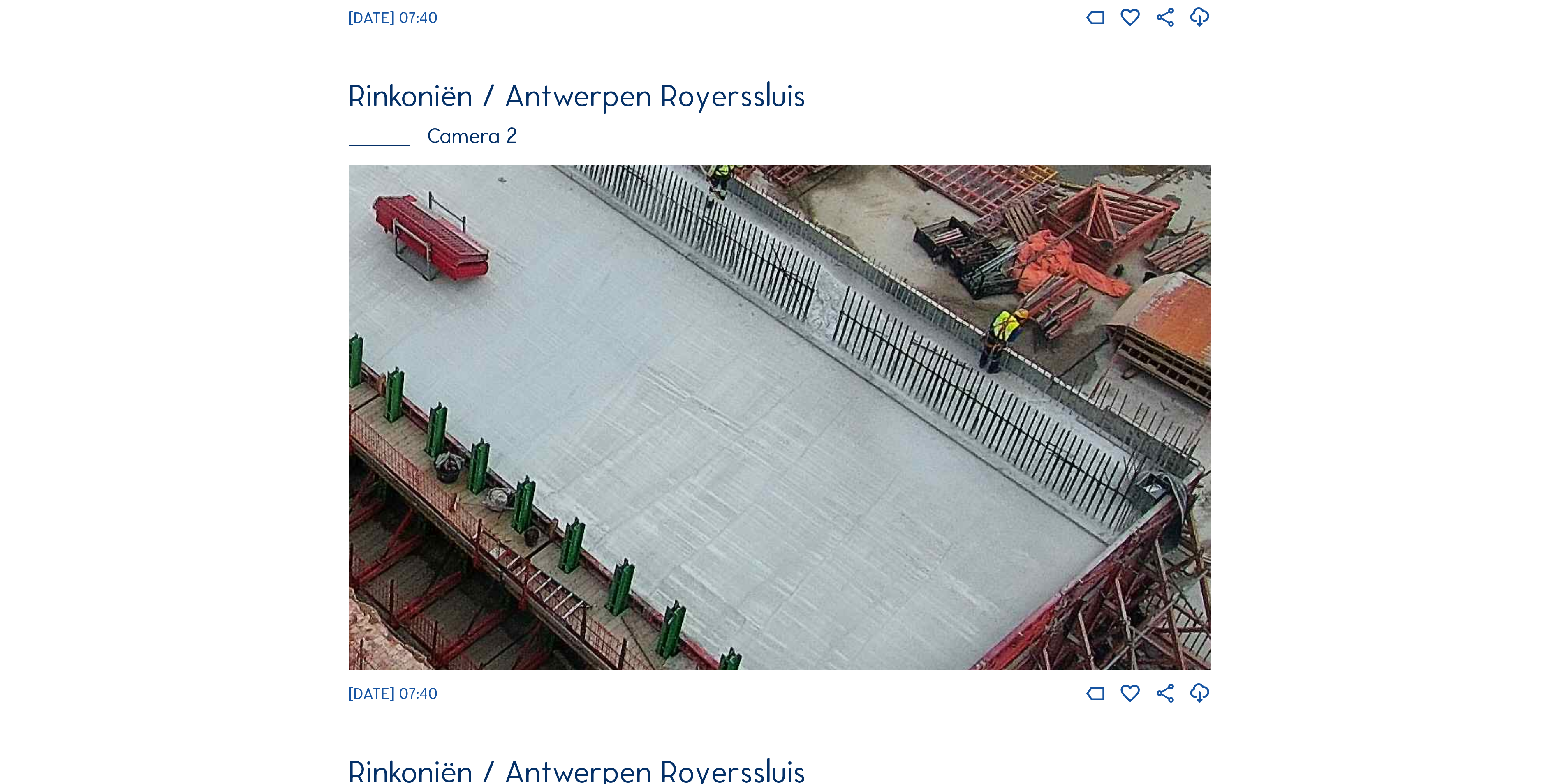
drag, startPoint x: 1133, startPoint y: 517, endPoint x: 914, endPoint y: 507, distance: 219.2
click at [914, 507] on img at bounding box center [780, 418] width 863 height 506
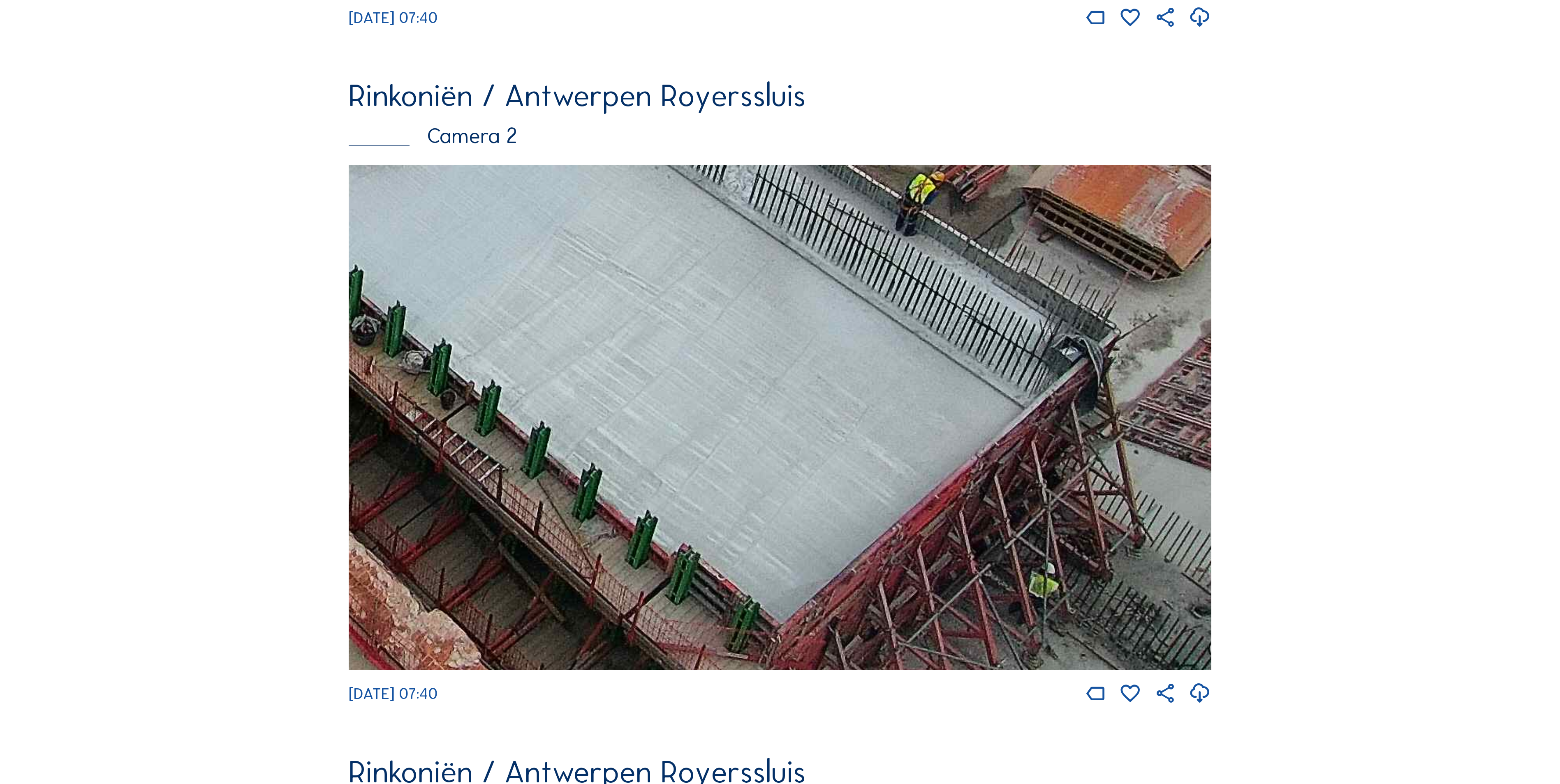
drag, startPoint x: 707, startPoint y: 472, endPoint x: 338, endPoint y: 112, distance: 515.5
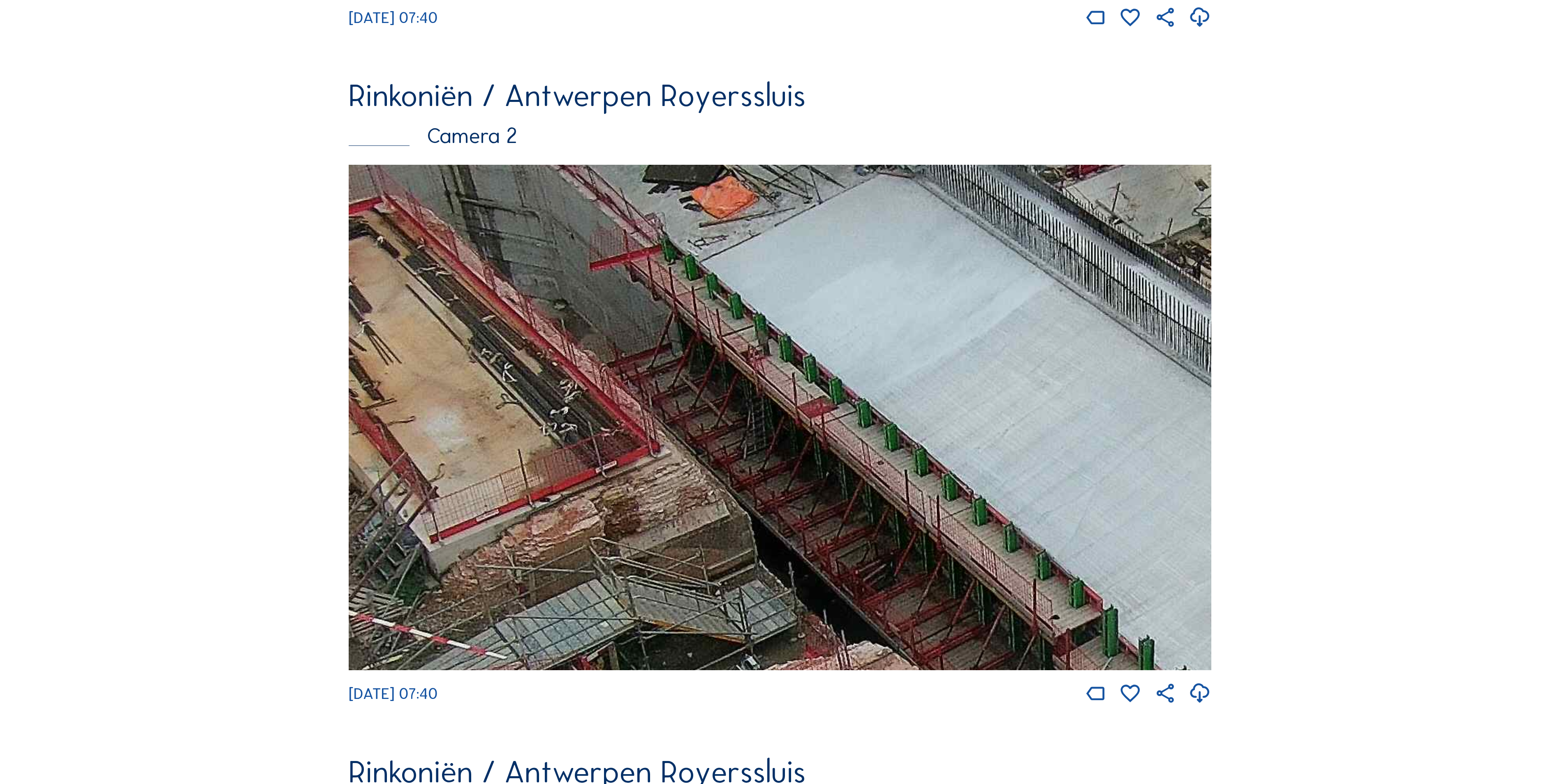
drag, startPoint x: 994, startPoint y: 300, endPoint x: 967, endPoint y: 528, distance: 229.6
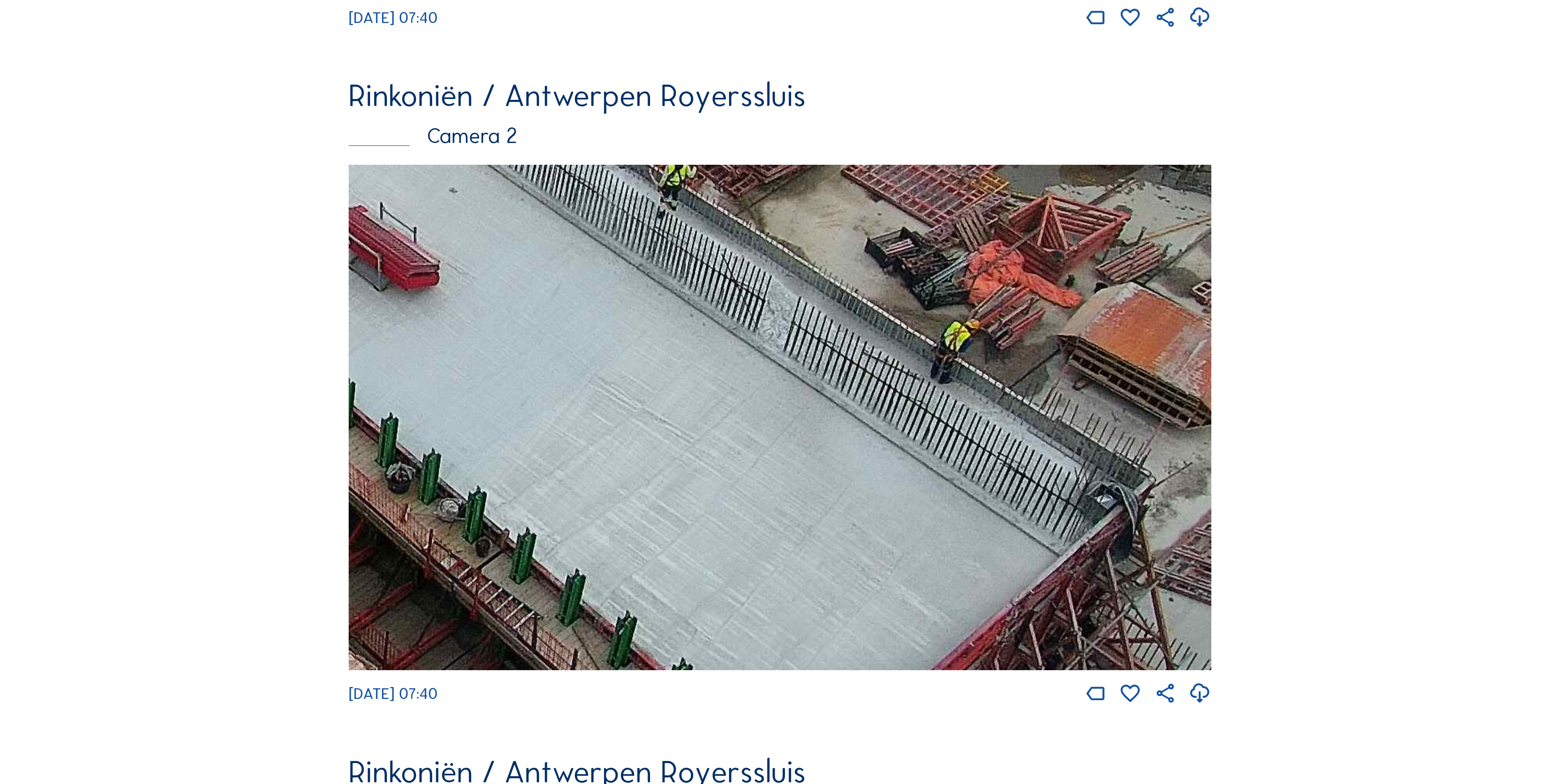
drag, startPoint x: 814, startPoint y: 376, endPoint x: -3, endPoint y: 304, distance: 820.2
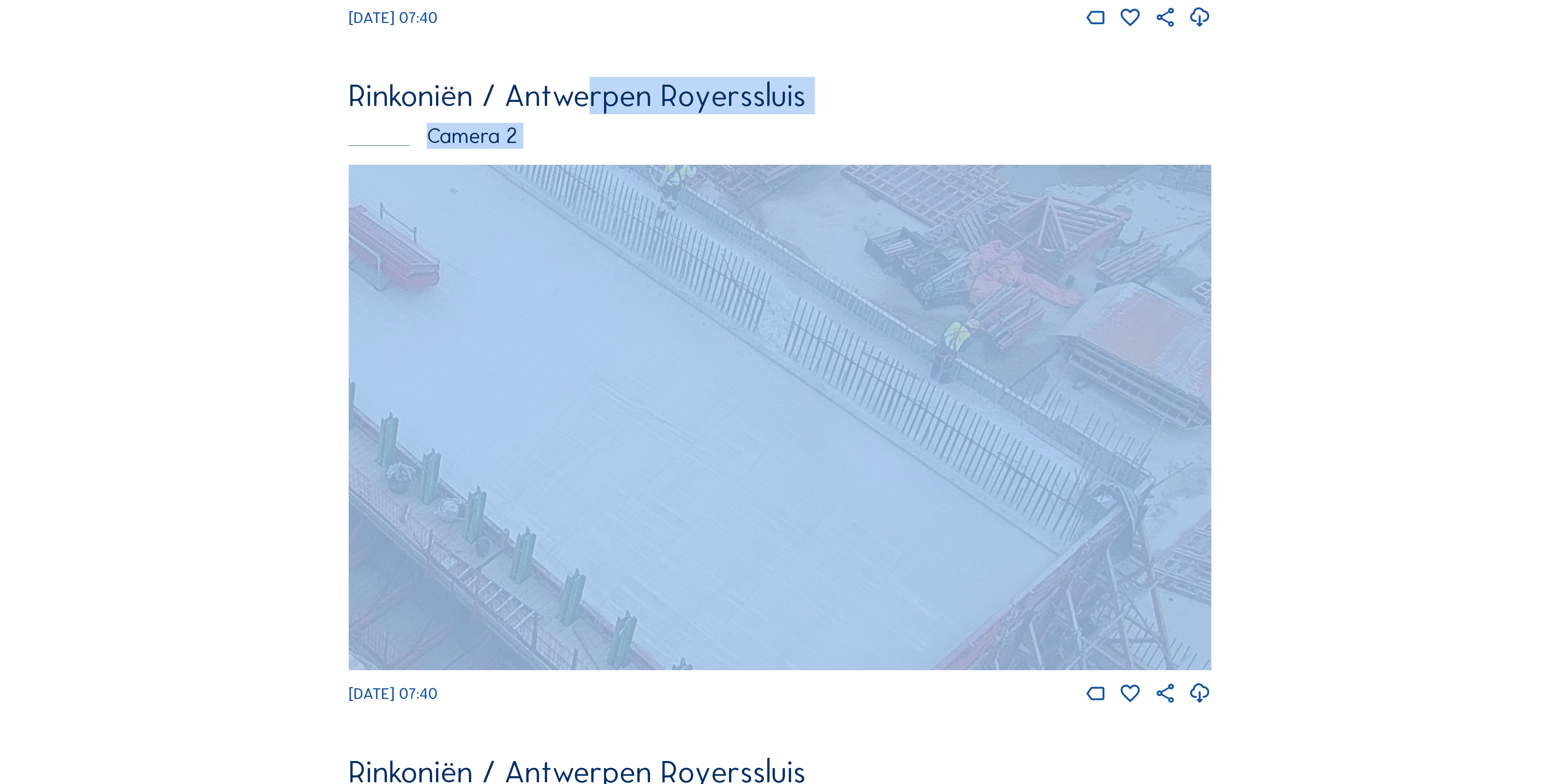
drag, startPoint x: 585, startPoint y: 158, endPoint x: 784, endPoint y: 655, distance: 535.4
click at [784, 655] on div "Rinkoniën / Antwerpen Royerssluis Camera 2 [DATE] 07:40" at bounding box center [780, 393] width 863 height 625
click at [925, 369] on img at bounding box center [780, 418] width 863 height 506
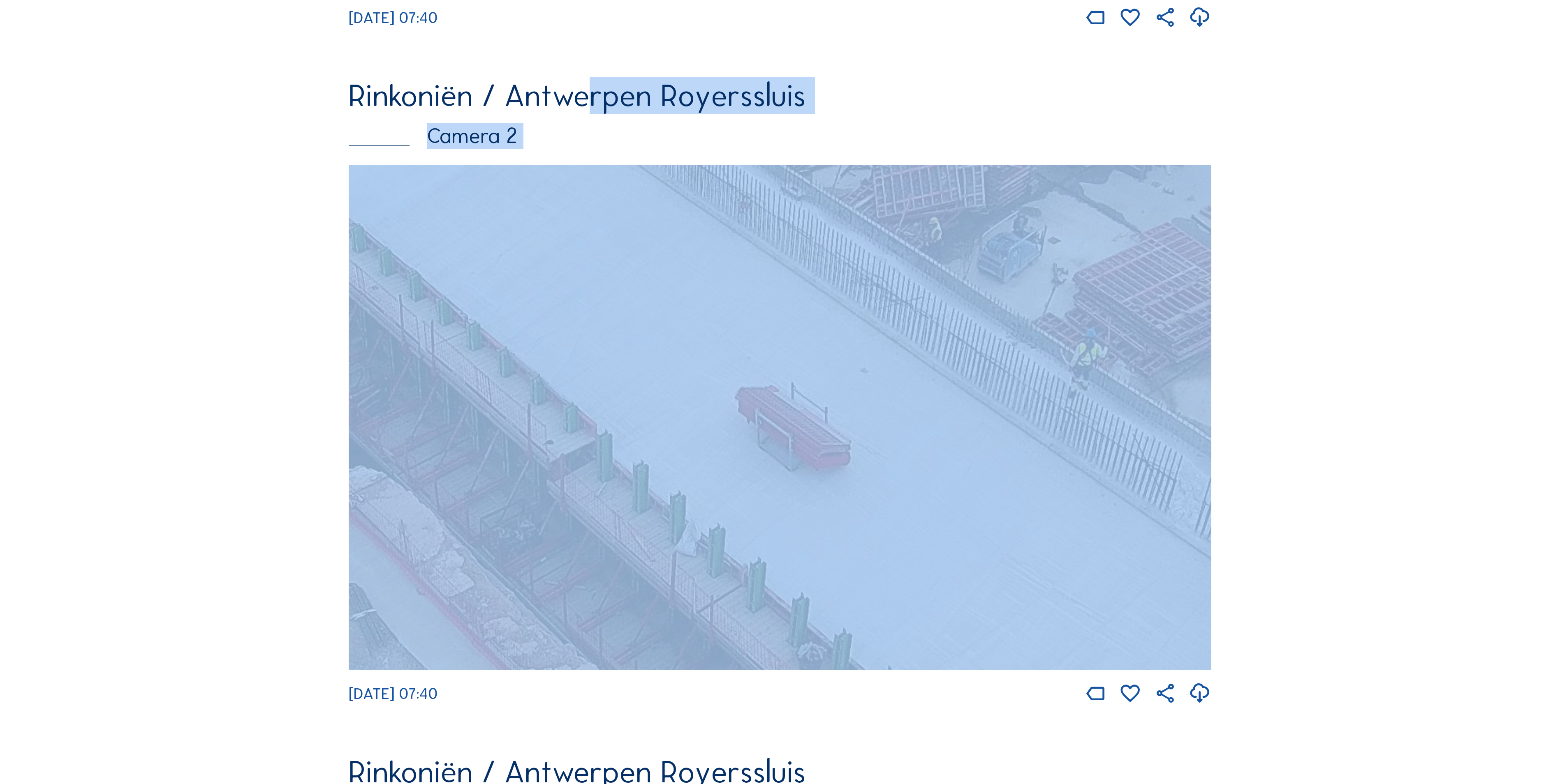
drag, startPoint x: 948, startPoint y: 415, endPoint x: 823, endPoint y: 383, distance: 129.0
click at [1108, 637] on img at bounding box center [780, 418] width 863 height 506
